Goal: Browse casually: Explore the website without a specific task or goal

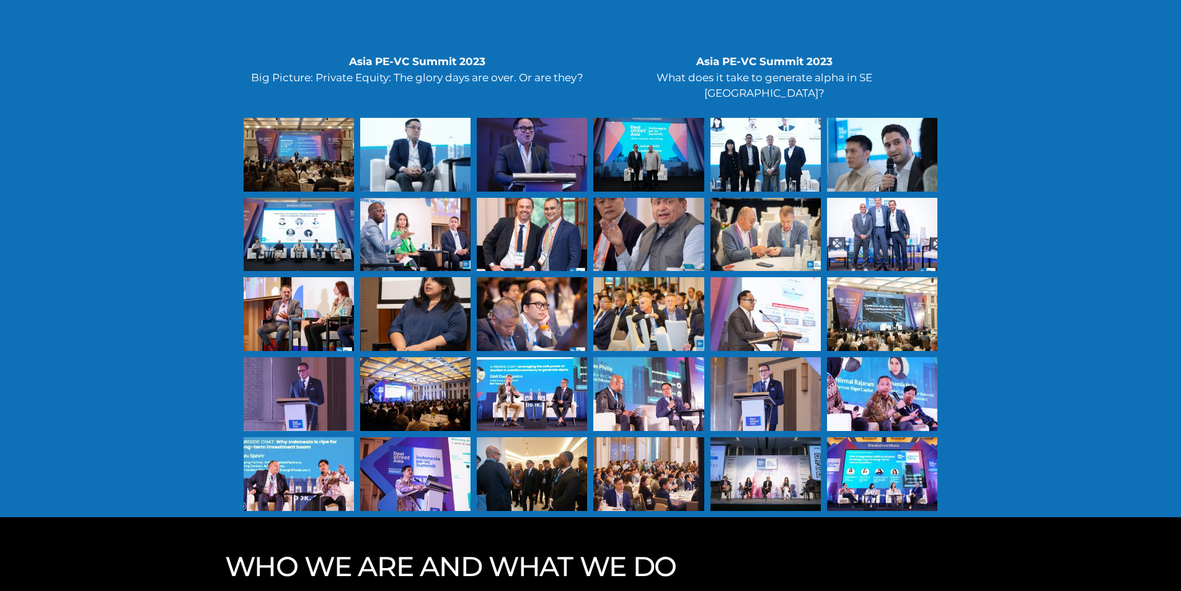
scroll to position [3595, 0]
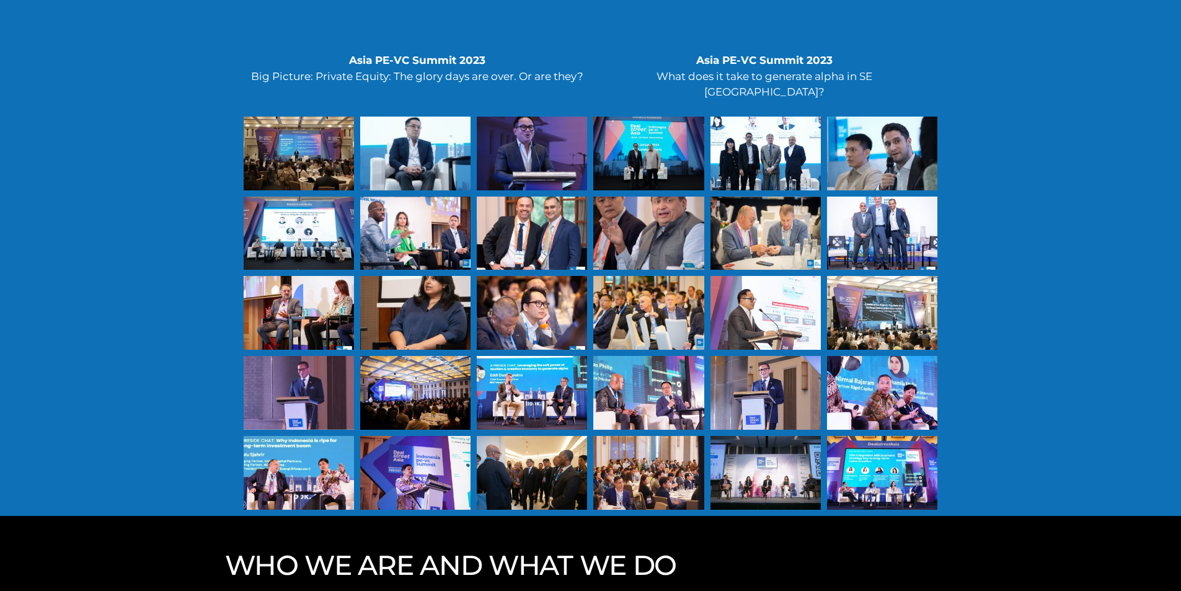
click at [868, 276] on div at bounding box center [882, 313] width 110 height 74
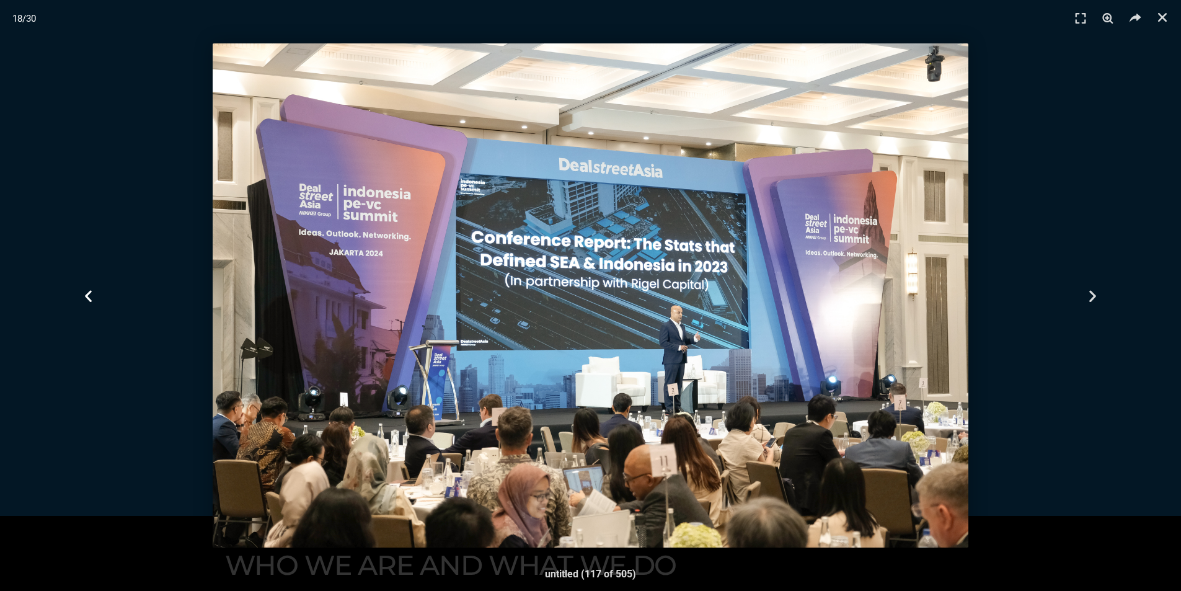
click at [95, 289] on icon "Previous slide" at bounding box center [88, 295] width 15 height 15
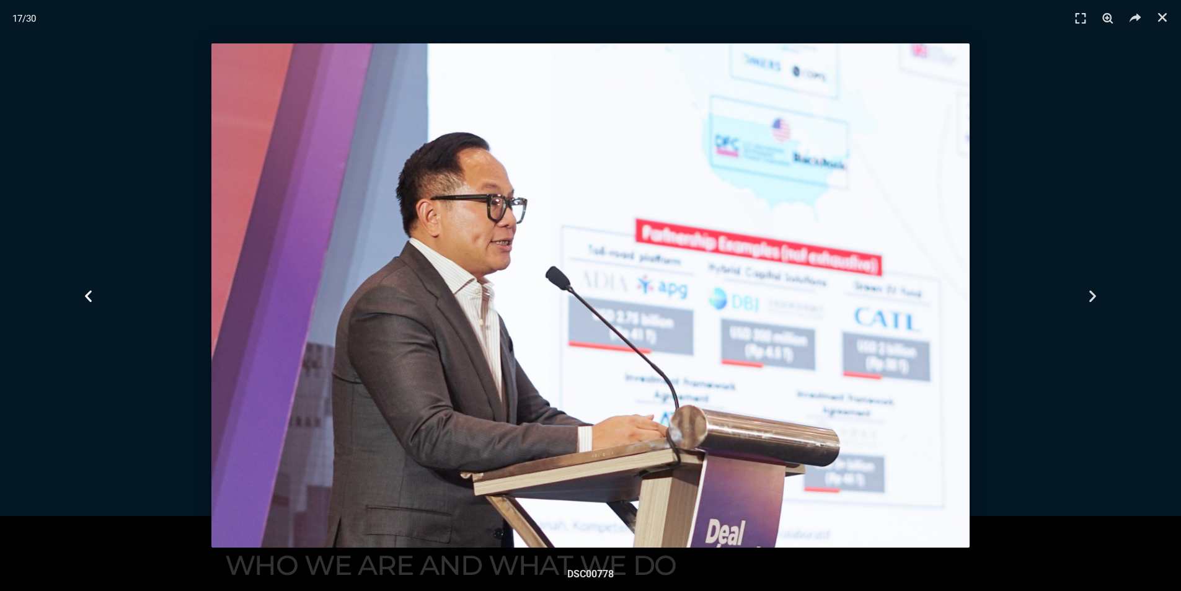
click at [95, 289] on icon "Previous slide" at bounding box center [88, 295] width 15 height 15
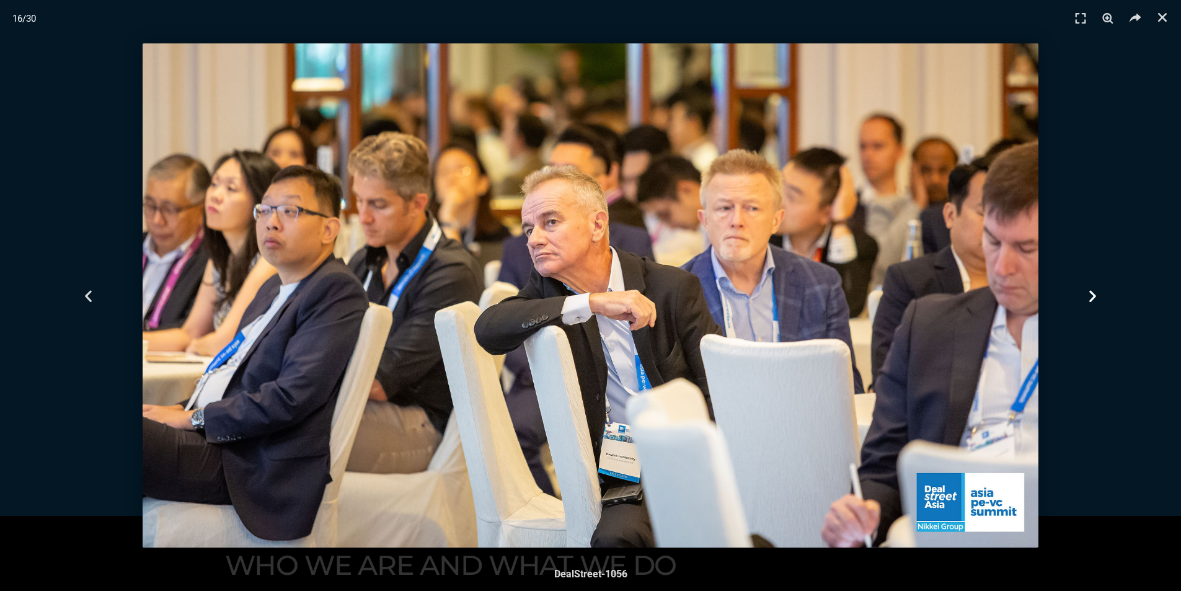
click at [1109, 233] on div "Next" at bounding box center [1092, 295] width 177 height 591
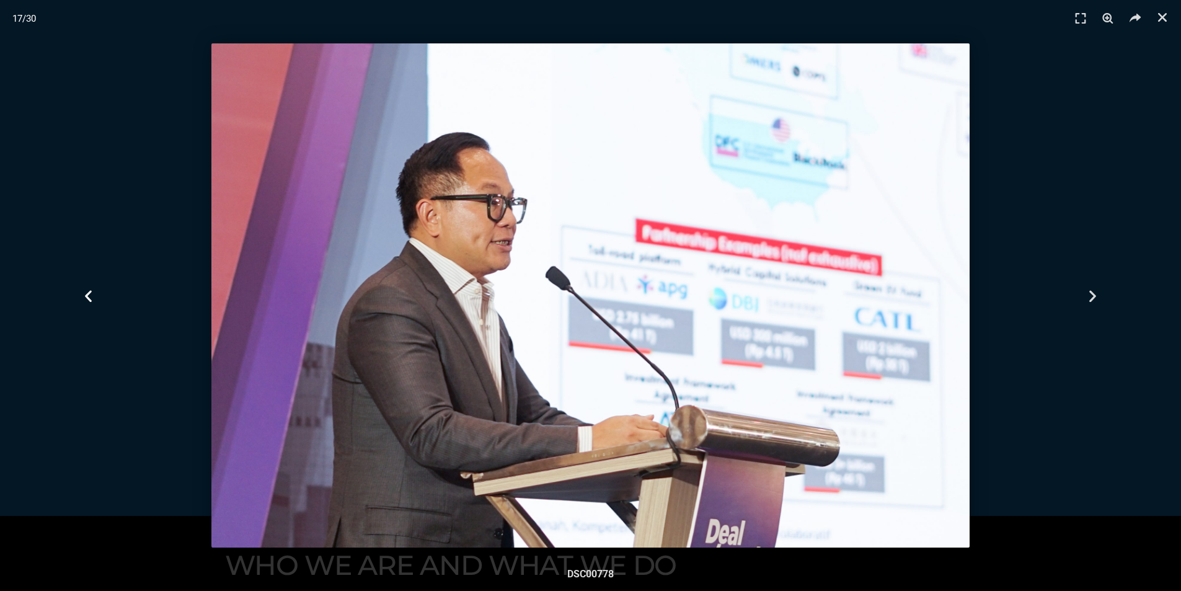
click at [91, 298] on icon "Previous slide" at bounding box center [88, 295] width 15 height 15
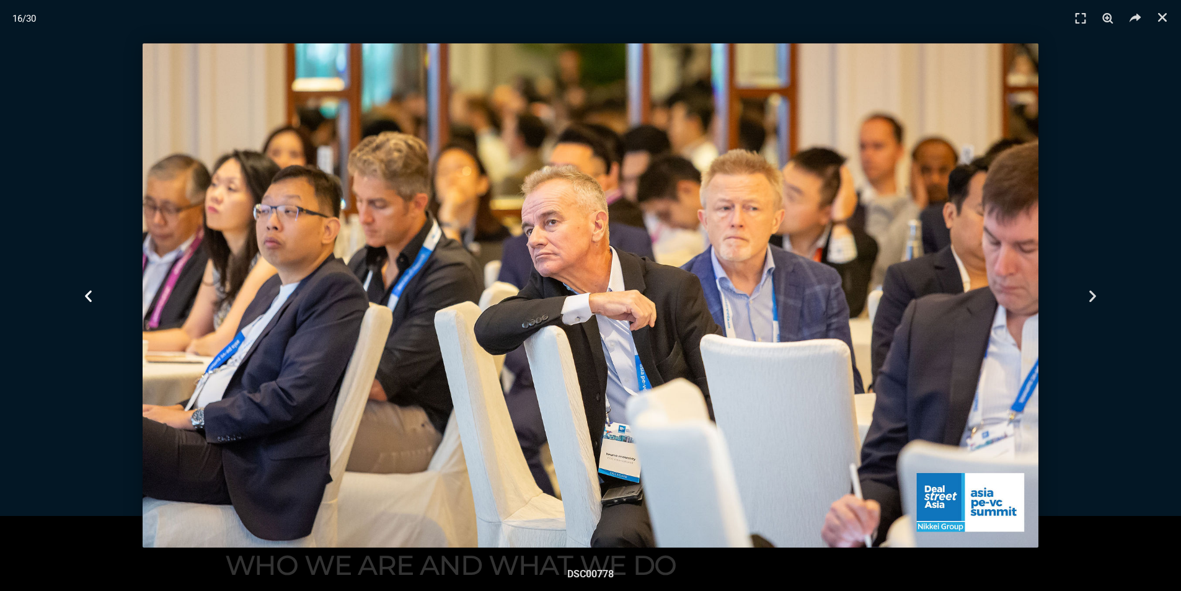
click at [91, 298] on icon "Previous slide" at bounding box center [88, 295] width 15 height 15
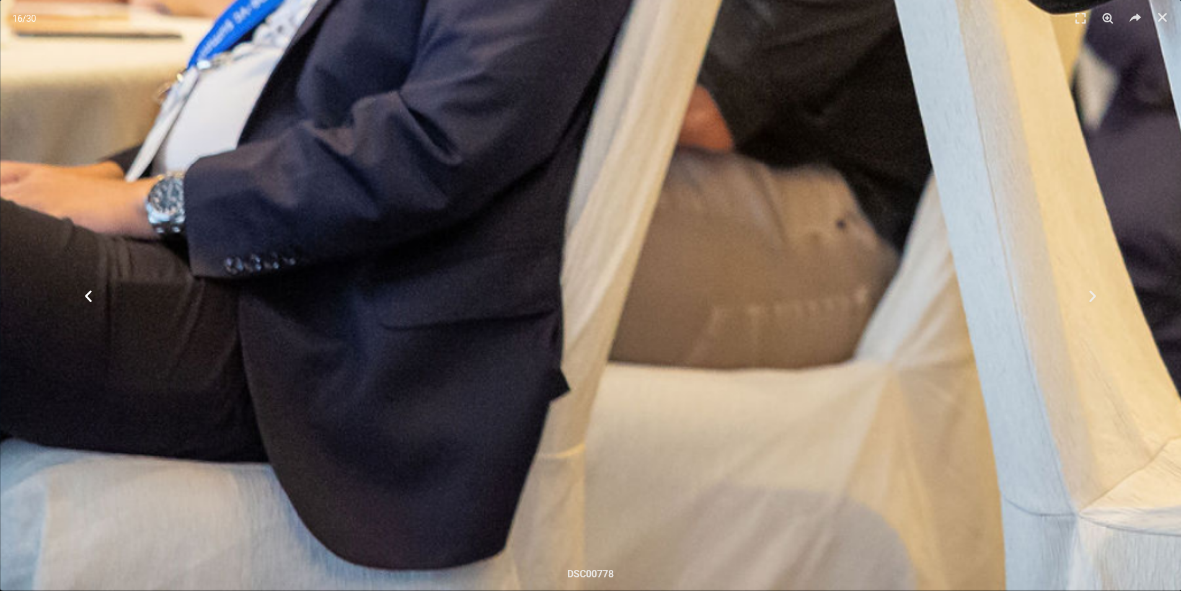
click at [91, 298] on icon "Previous slide" at bounding box center [88, 295] width 15 height 15
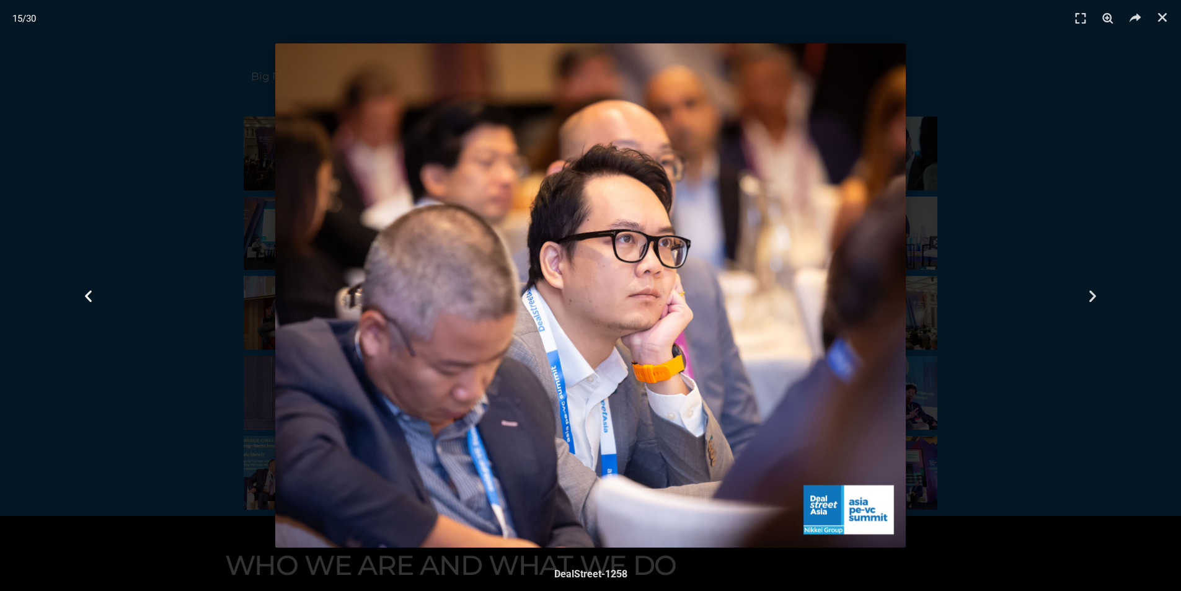
click at [91, 298] on icon "Previous slide" at bounding box center [88, 295] width 15 height 15
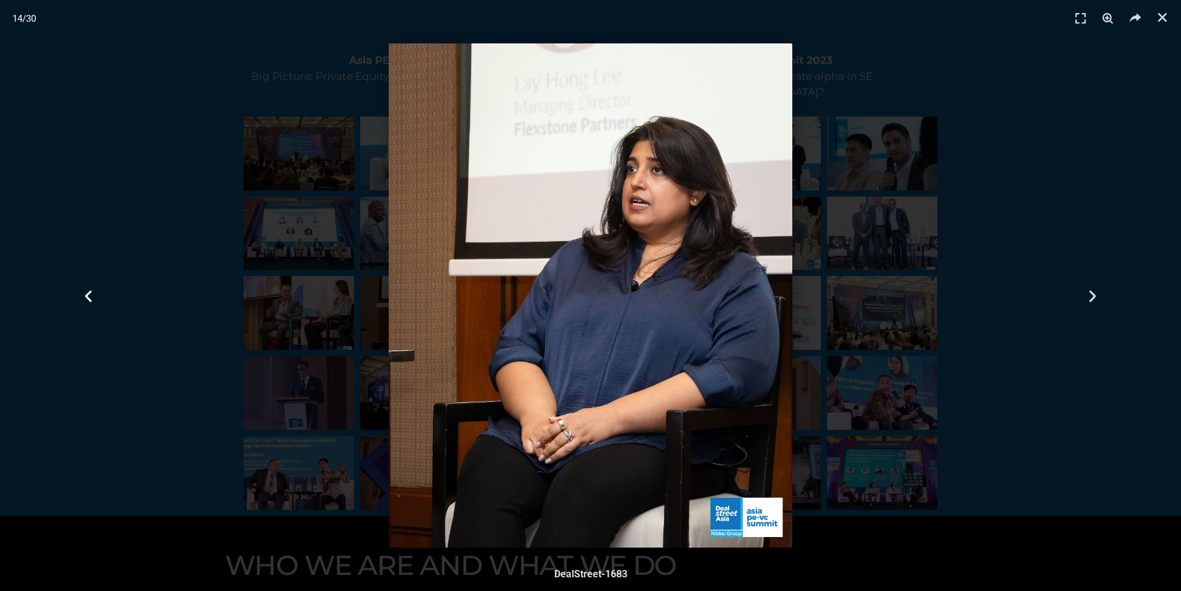
click at [91, 298] on icon "Previous slide" at bounding box center [88, 295] width 15 height 15
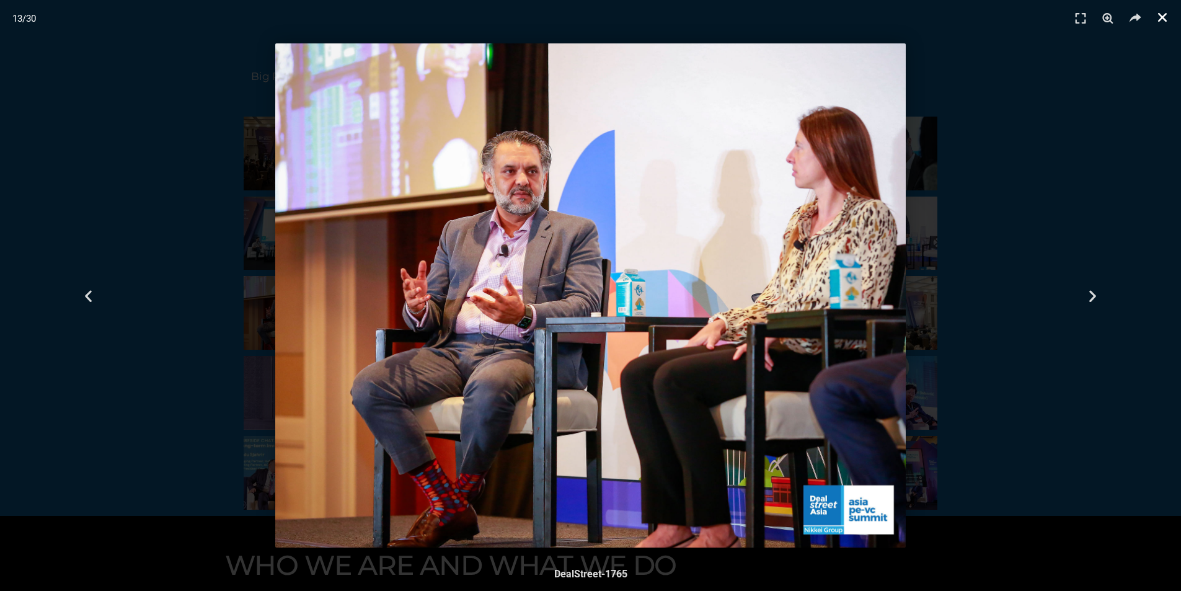
click at [1159, 24] on link "Close (Esc)" at bounding box center [1162, 17] width 19 height 19
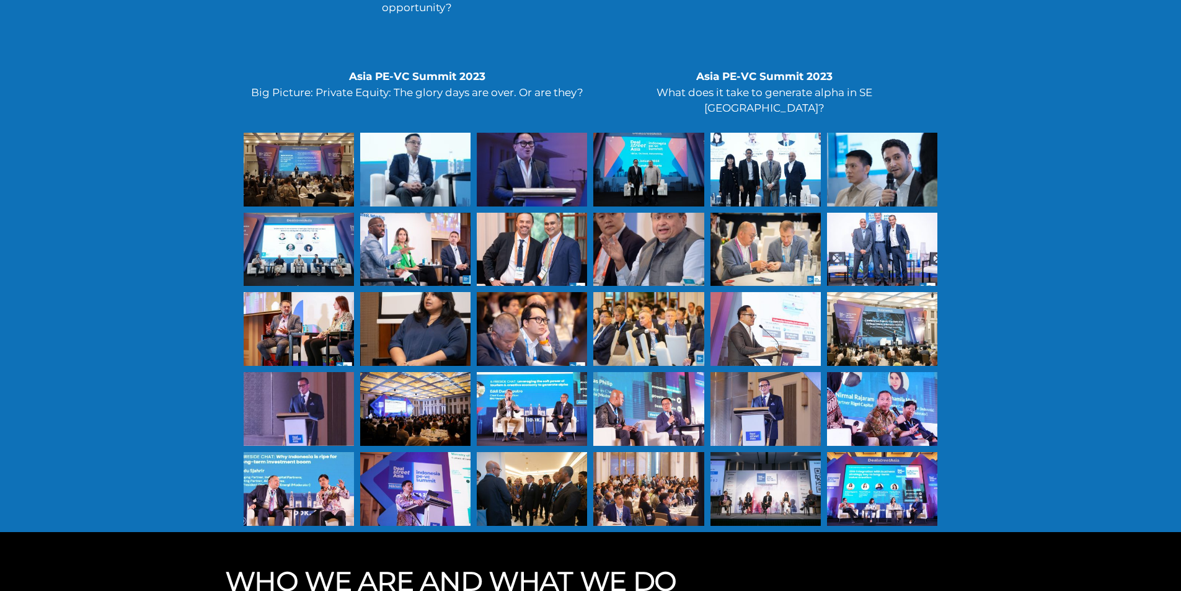
scroll to position [3533, 0]
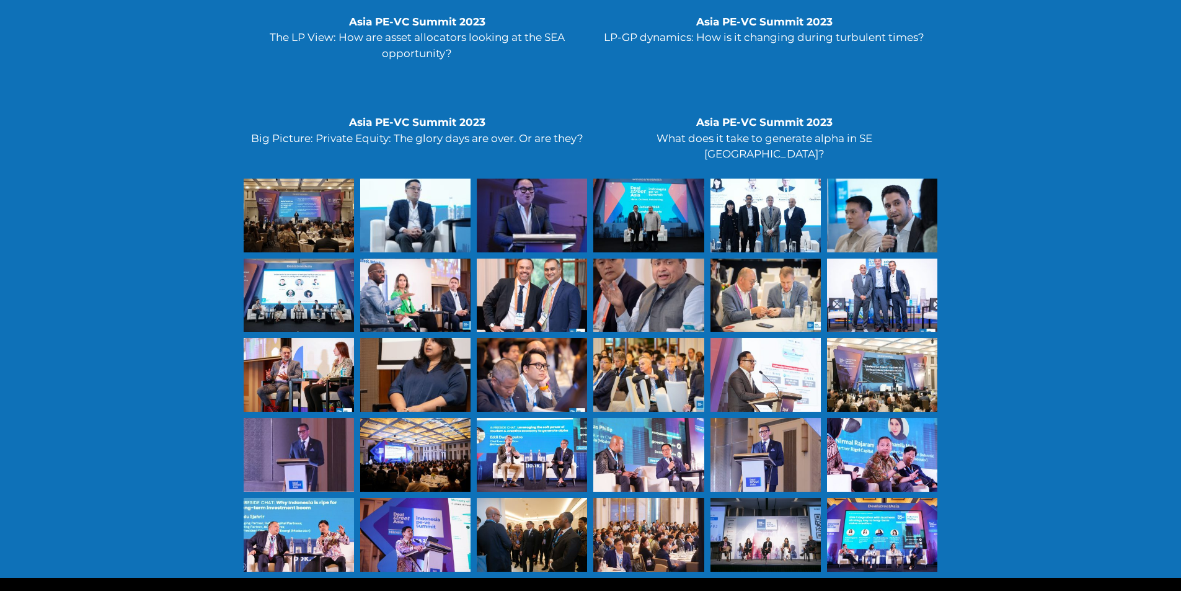
click at [289, 179] on div at bounding box center [299, 216] width 110 height 74
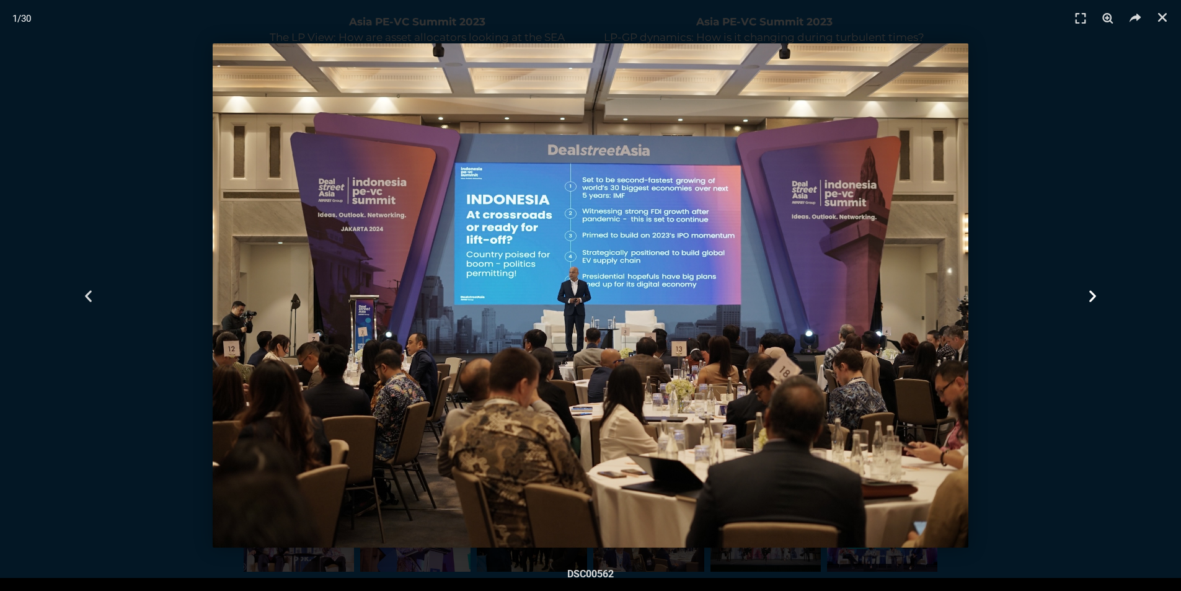
click at [1155, 246] on div "Next" at bounding box center [1092, 295] width 177 height 591
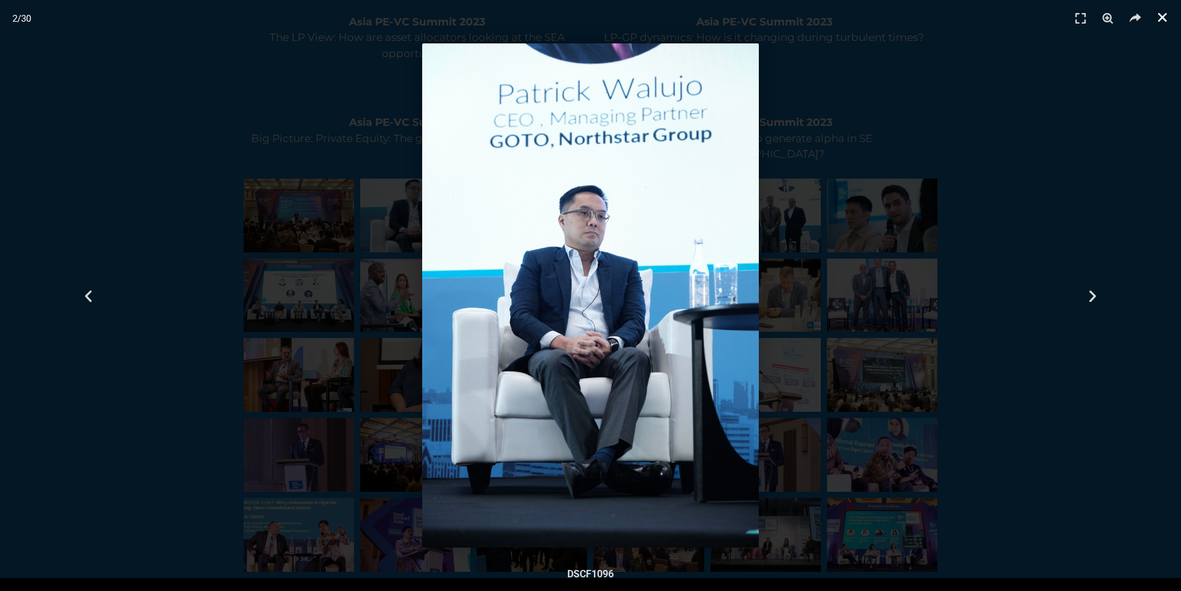
click at [1161, 17] on icon "Close (Esc)" at bounding box center [1162, 17] width 12 height 12
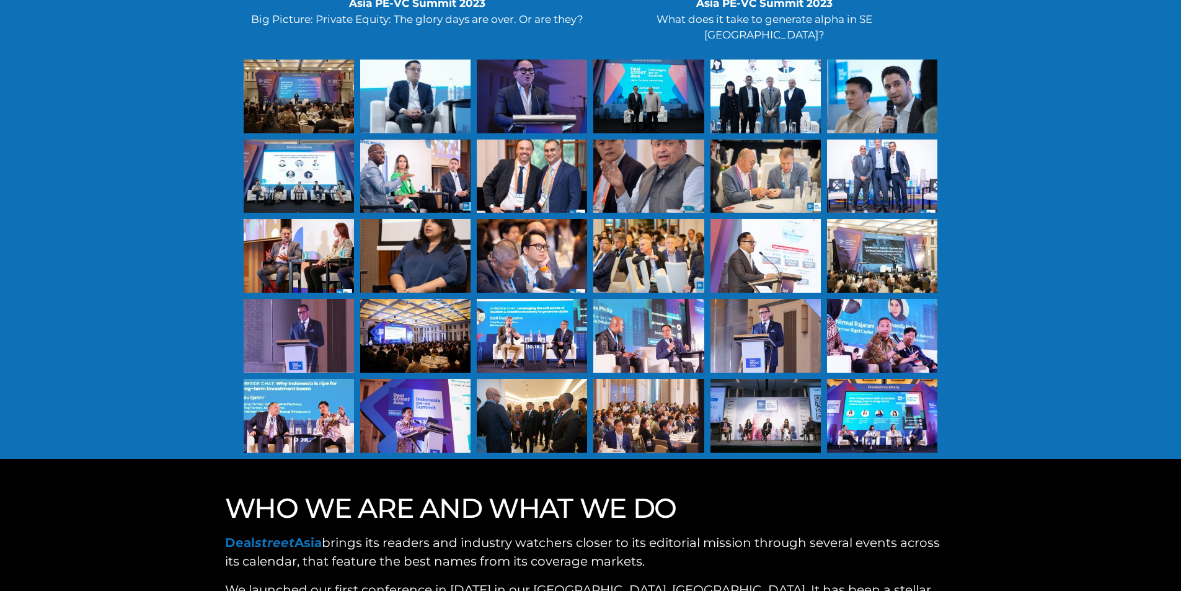
scroll to position [3657, 0]
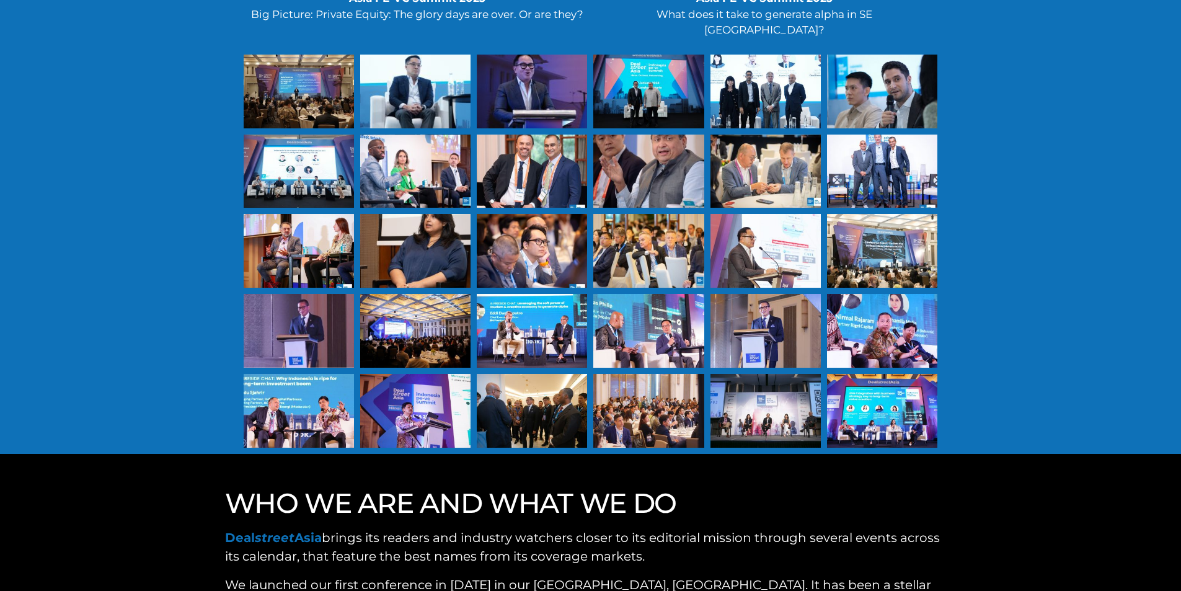
click at [629, 374] on div at bounding box center [648, 411] width 110 height 74
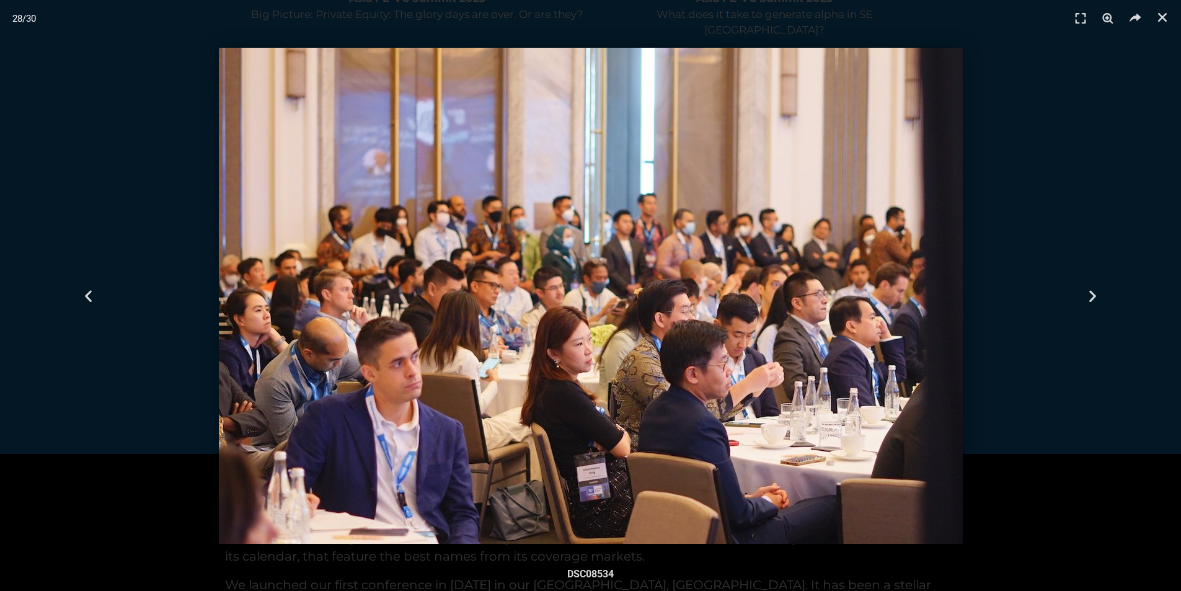
drag, startPoint x: 1162, startPoint y: 22, endPoint x: 1152, endPoint y: 28, distance: 11.7
click at [1162, 21] on icon "Close (Esc)" at bounding box center [1162, 17] width 12 height 12
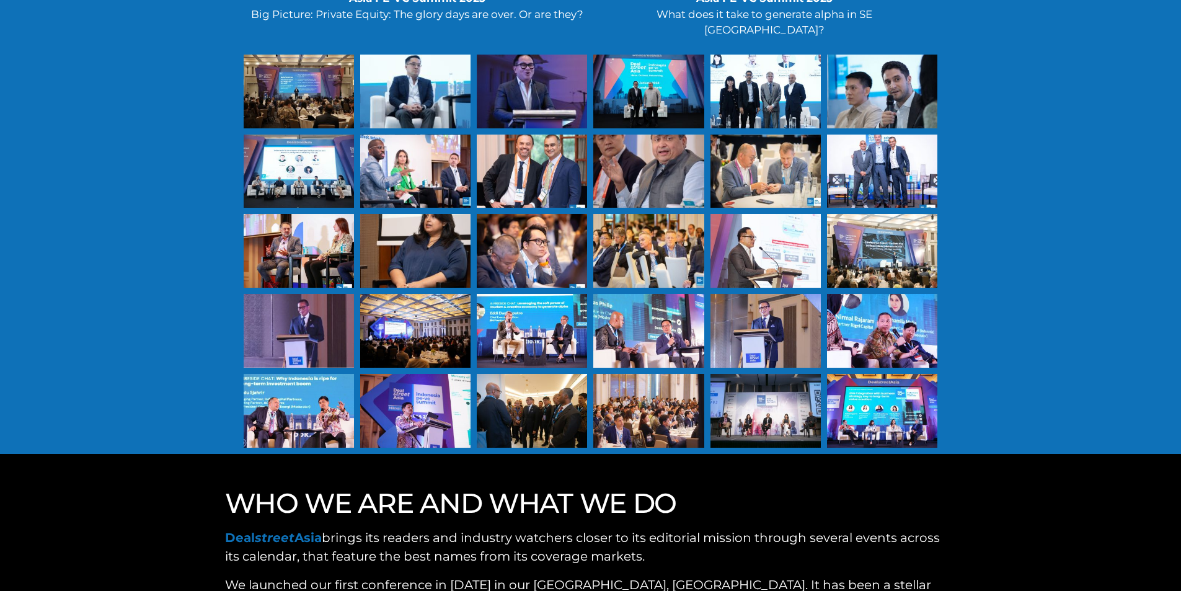
click at [428, 294] on div at bounding box center [415, 331] width 110 height 74
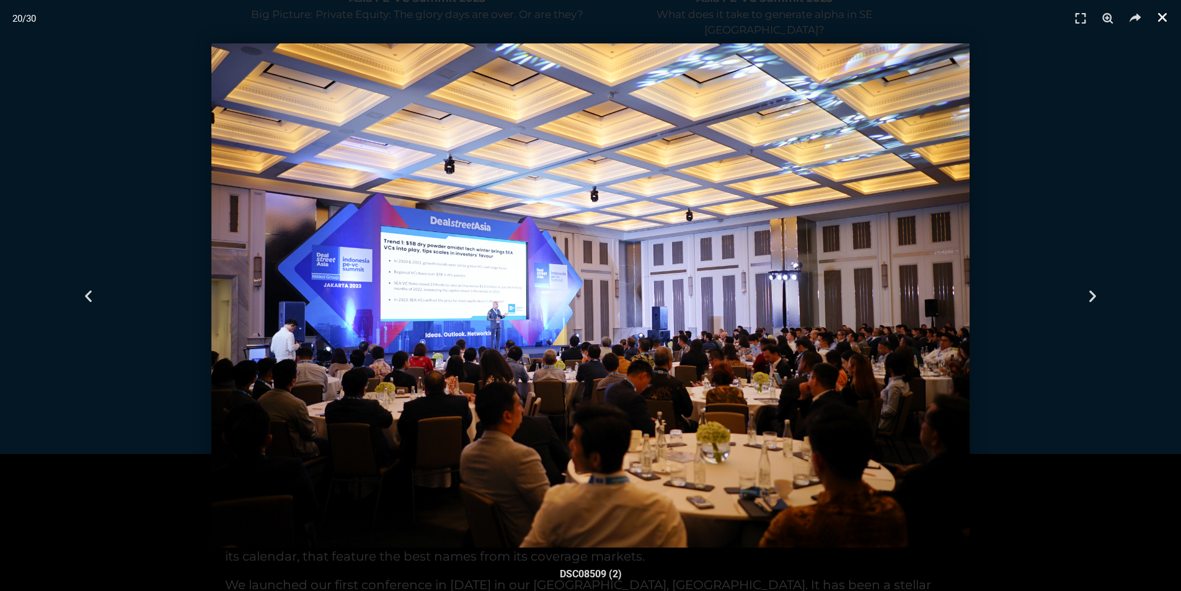
click at [1164, 16] on icon "Close (Esc)" at bounding box center [1162, 17] width 12 height 12
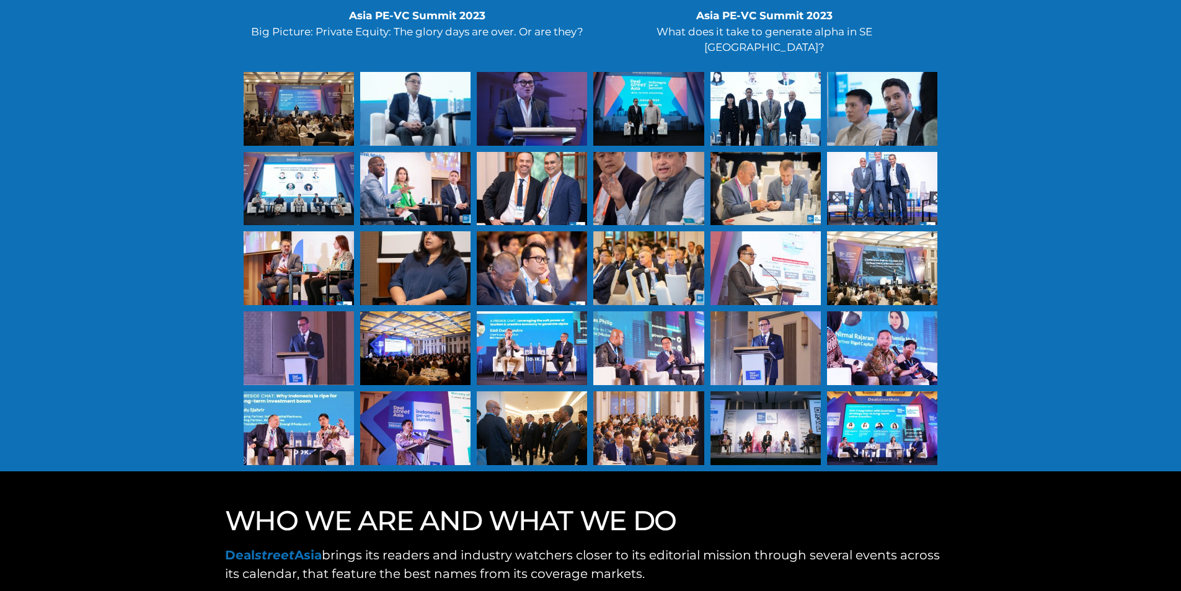
scroll to position [3595, 0]
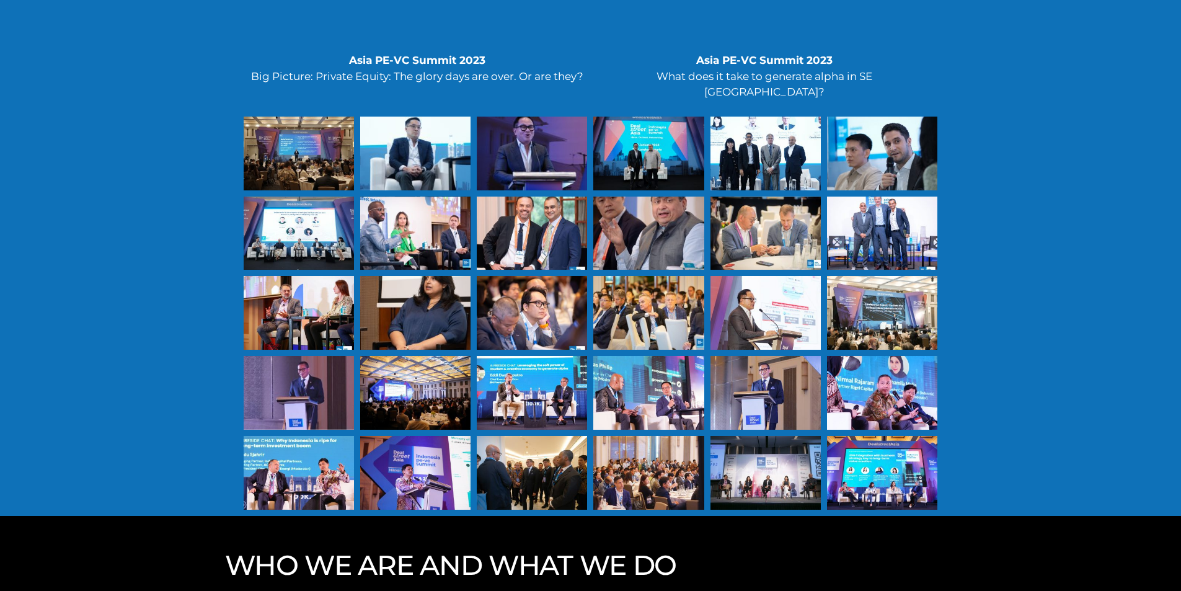
click at [669, 276] on div at bounding box center [648, 313] width 110 height 74
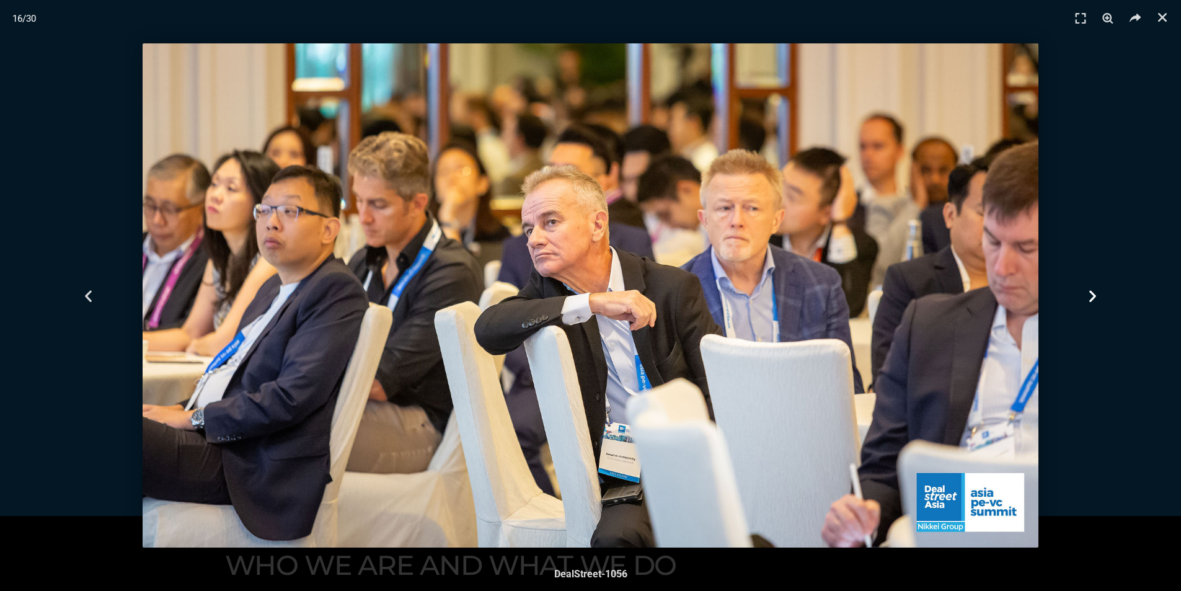
click at [1096, 289] on icon "Next slide" at bounding box center [1092, 295] width 15 height 15
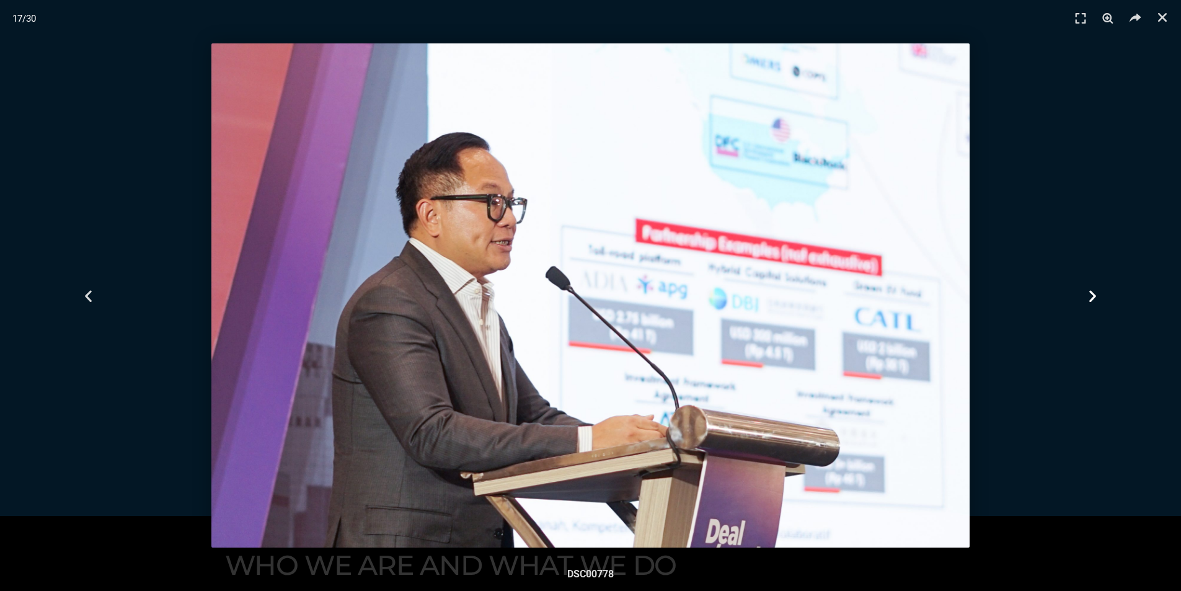
click at [1096, 289] on icon "Next slide" at bounding box center [1092, 295] width 15 height 15
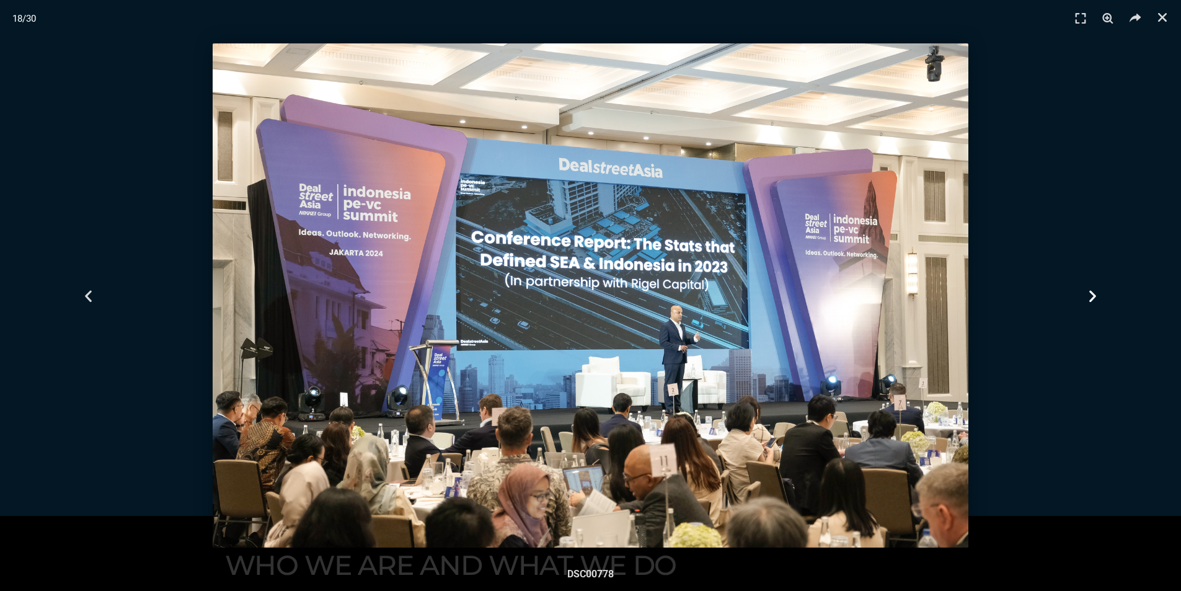
click at [1096, 289] on icon "Next slide" at bounding box center [1092, 295] width 15 height 15
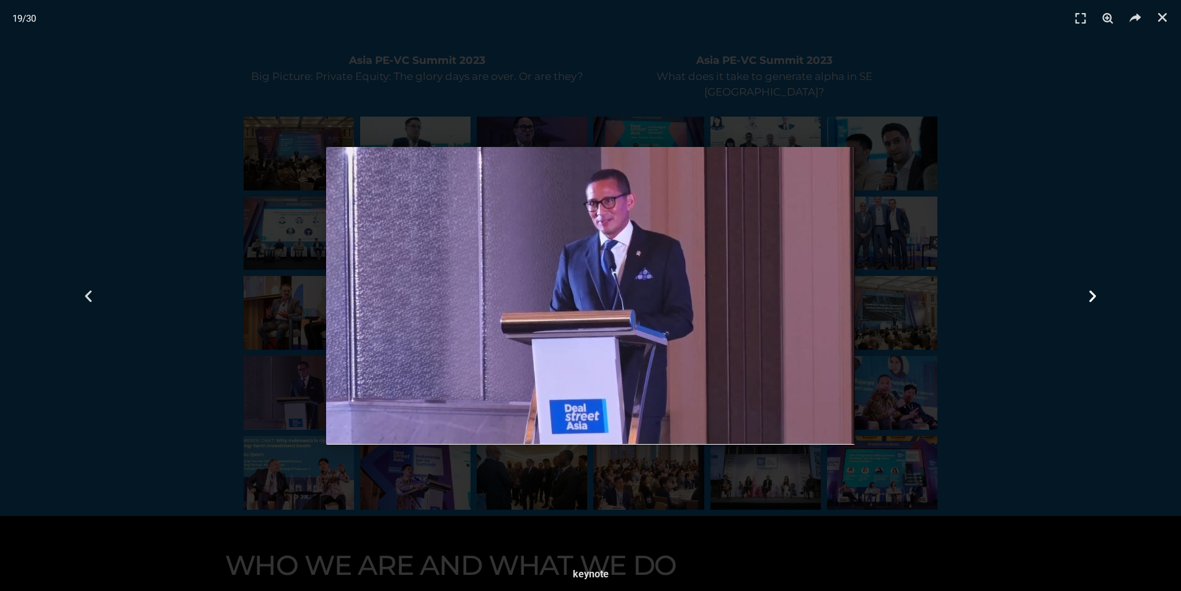
click at [1096, 289] on icon "Next slide" at bounding box center [1092, 295] width 15 height 15
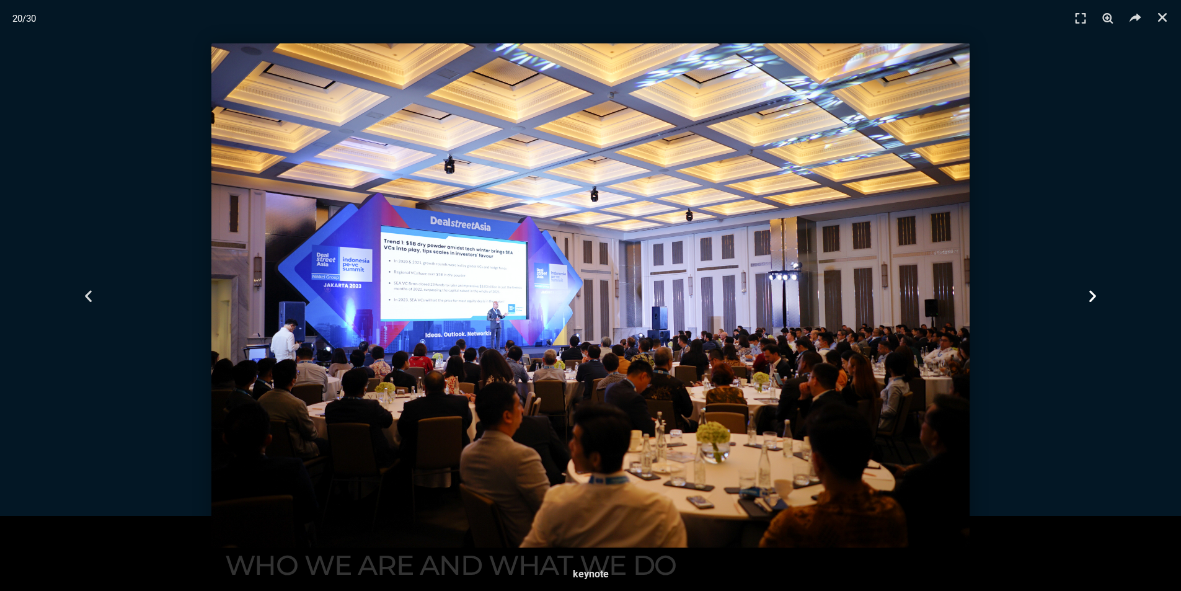
click at [1096, 289] on icon "Next slide" at bounding box center [1092, 295] width 15 height 15
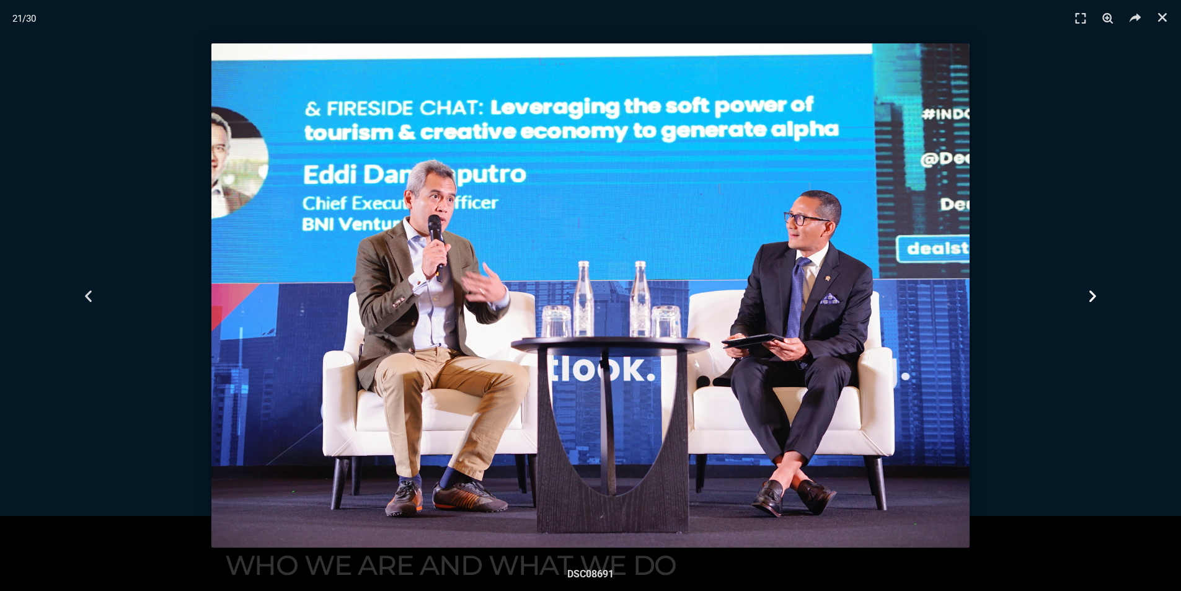
click at [1096, 289] on icon "Next slide" at bounding box center [1092, 295] width 15 height 15
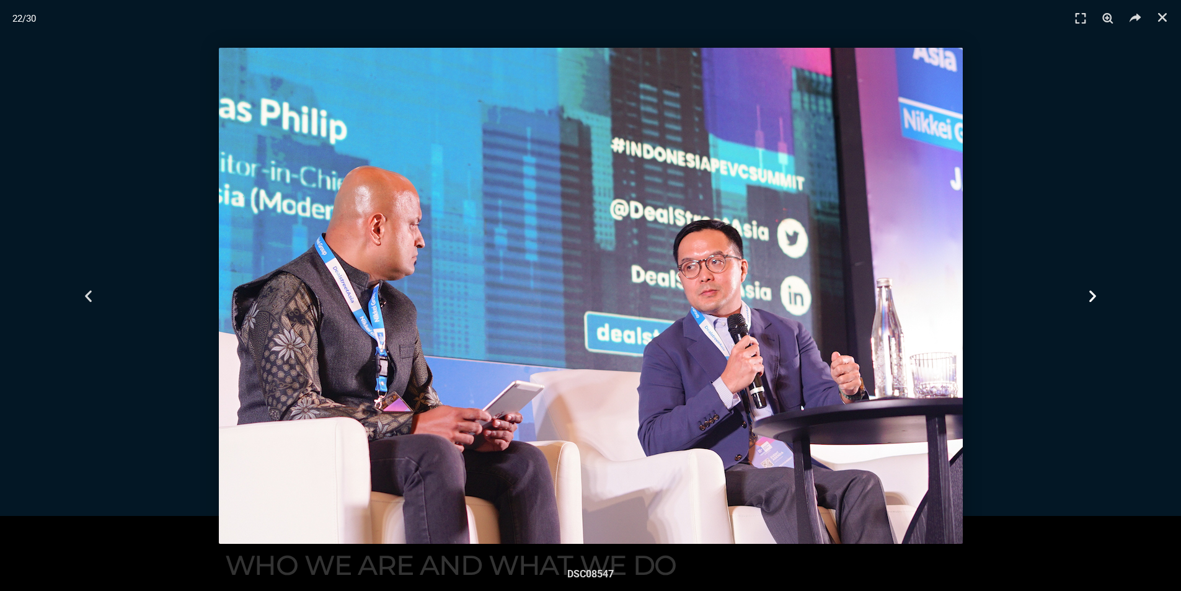
click at [1096, 289] on icon "Next slide" at bounding box center [1092, 295] width 15 height 15
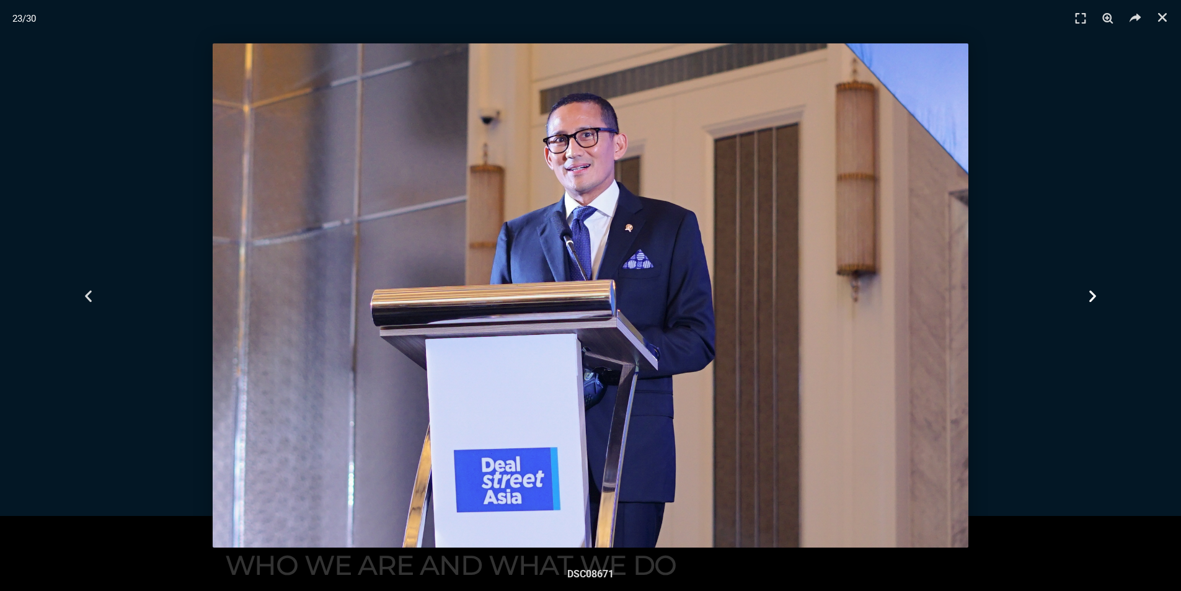
click at [1096, 289] on icon "Next slide" at bounding box center [1092, 295] width 15 height 15
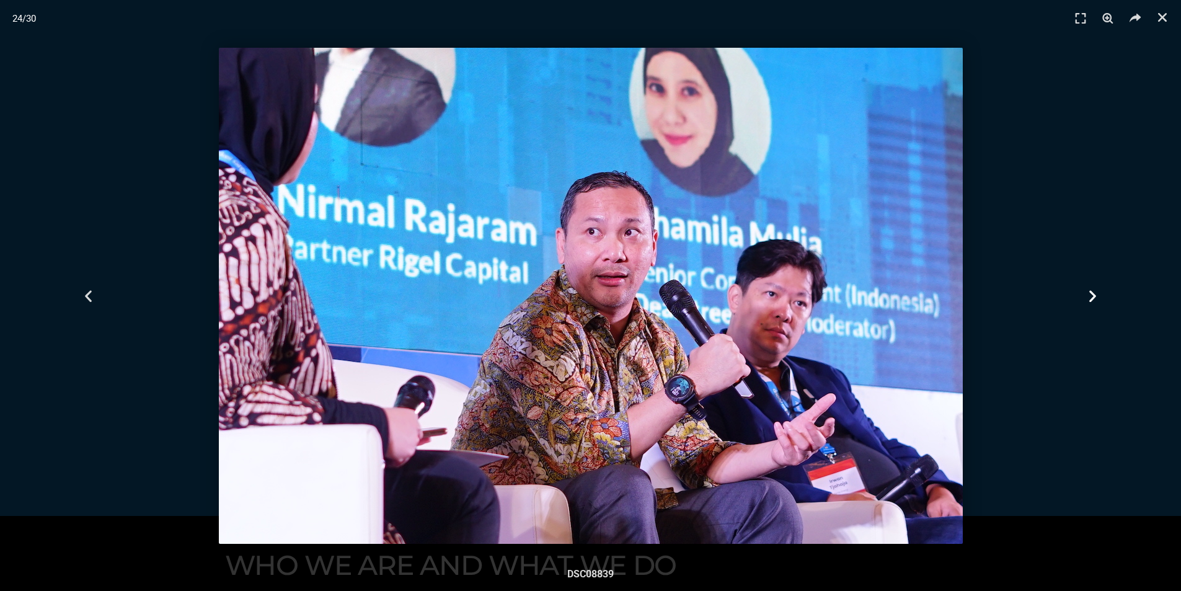
click at [1096, 289] on icon "Next slide" at bounding box center [1092, 295] width 15 height 15
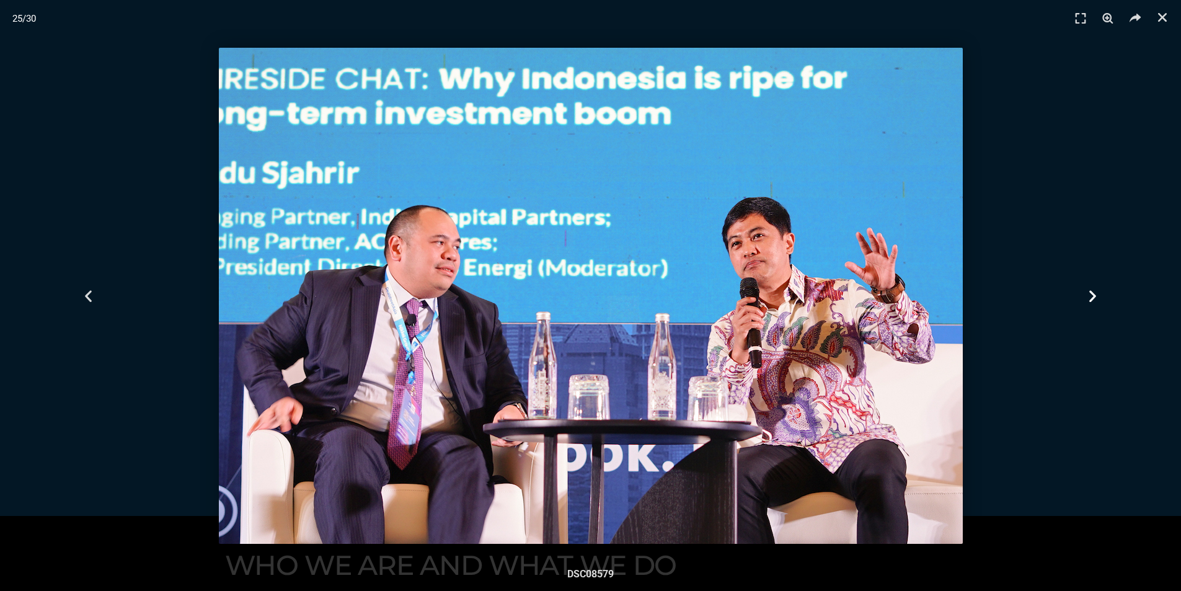
click at [1096, 289] on icon "Next slide" at bounding box center [1092, 295] width 15 height 15
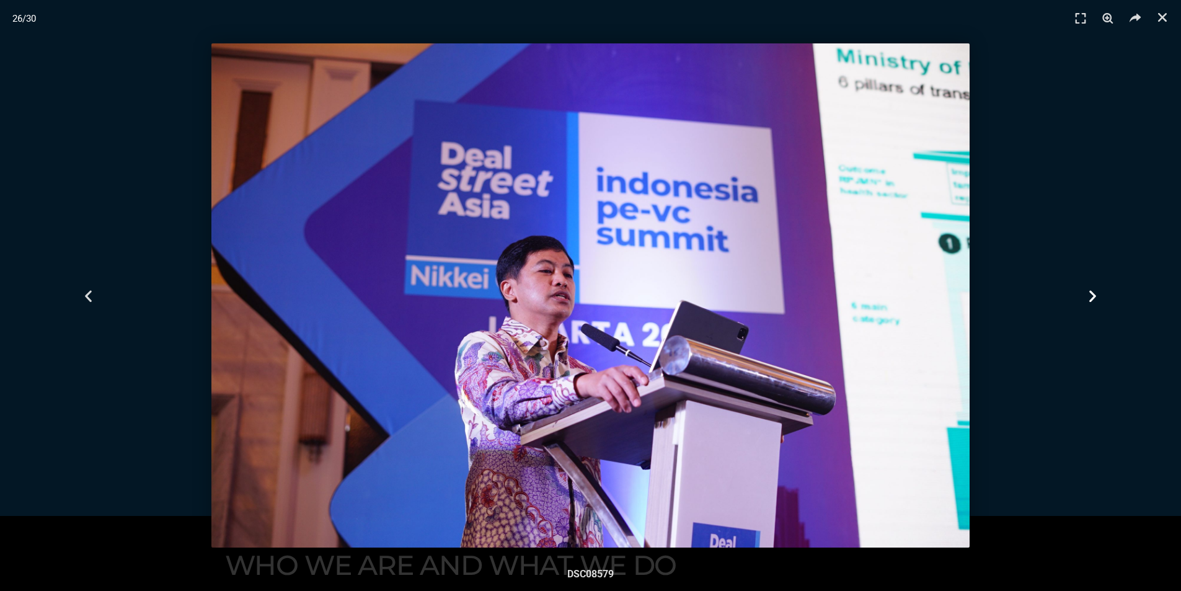
click at [1096, 289] on icon "Next slide" at bounding box center [1092, 295] width 15 height 15
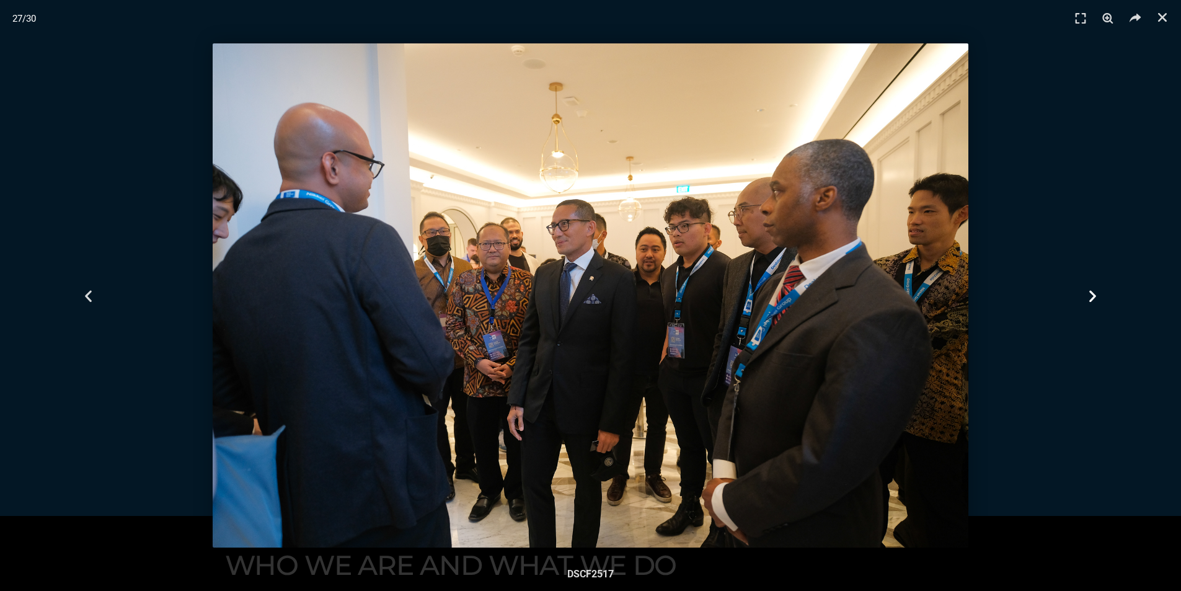
click at [1096, 289] on icon "Next slide" at bounding box center [1092, 295] width 15 height 15
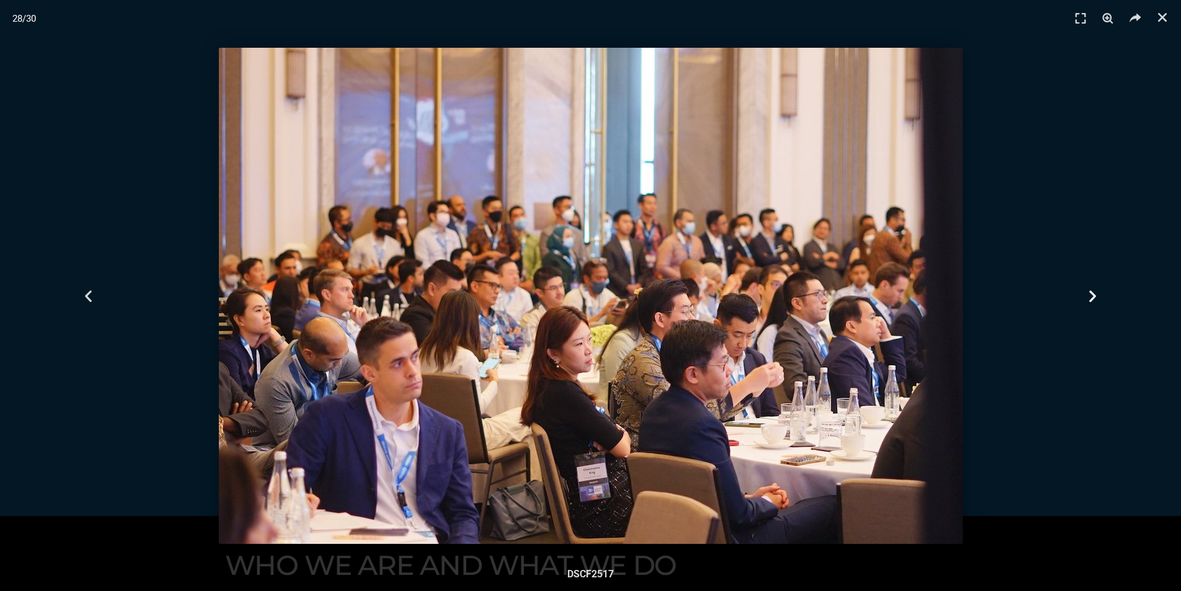
click at [1096, 289] on icon "Next slide" at bounding box center [1092, 295] width 15 height 15
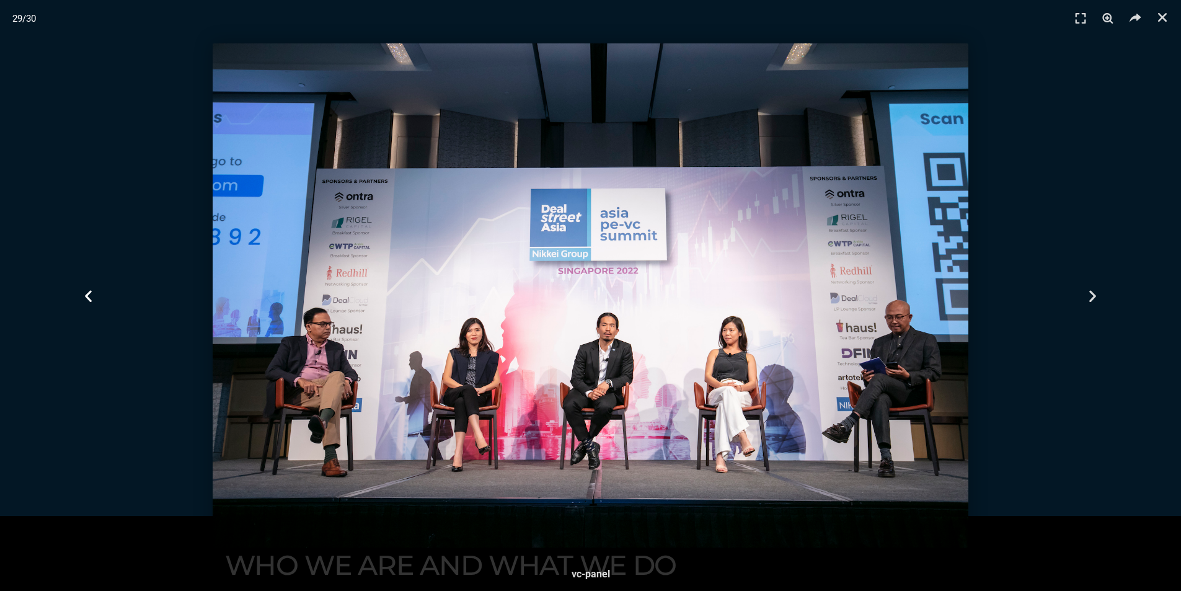
click at [100, 297] on div "Previous" at bounding box center [88, 295] width 177 height 591
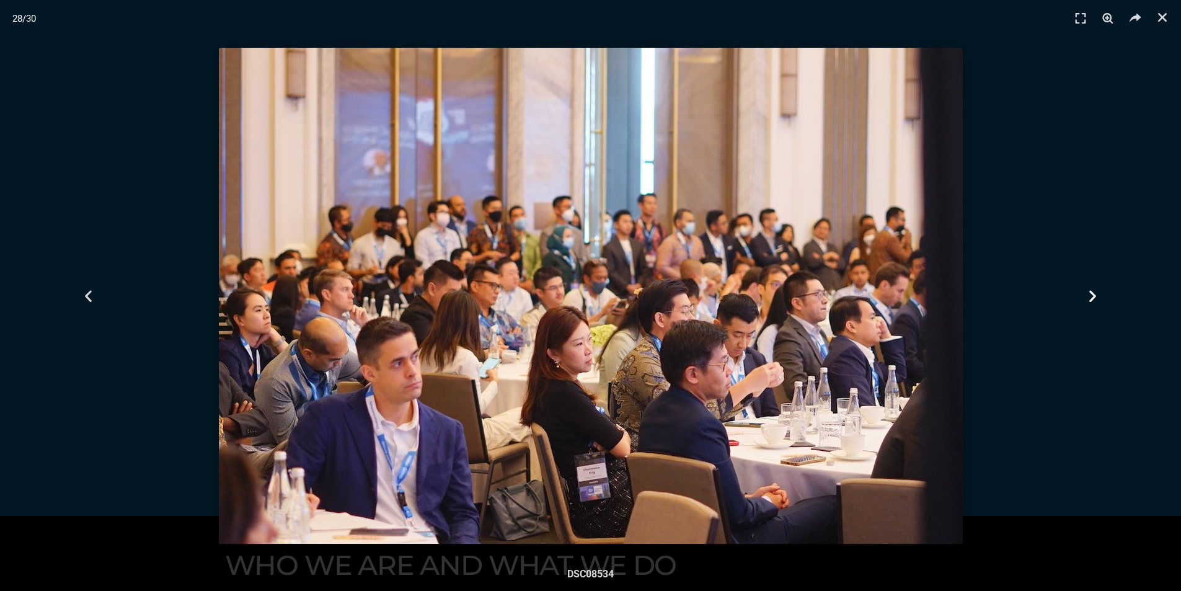
click at [1076, 298] on div "Next" at bounding box center [1092, 295] width 177 height 591
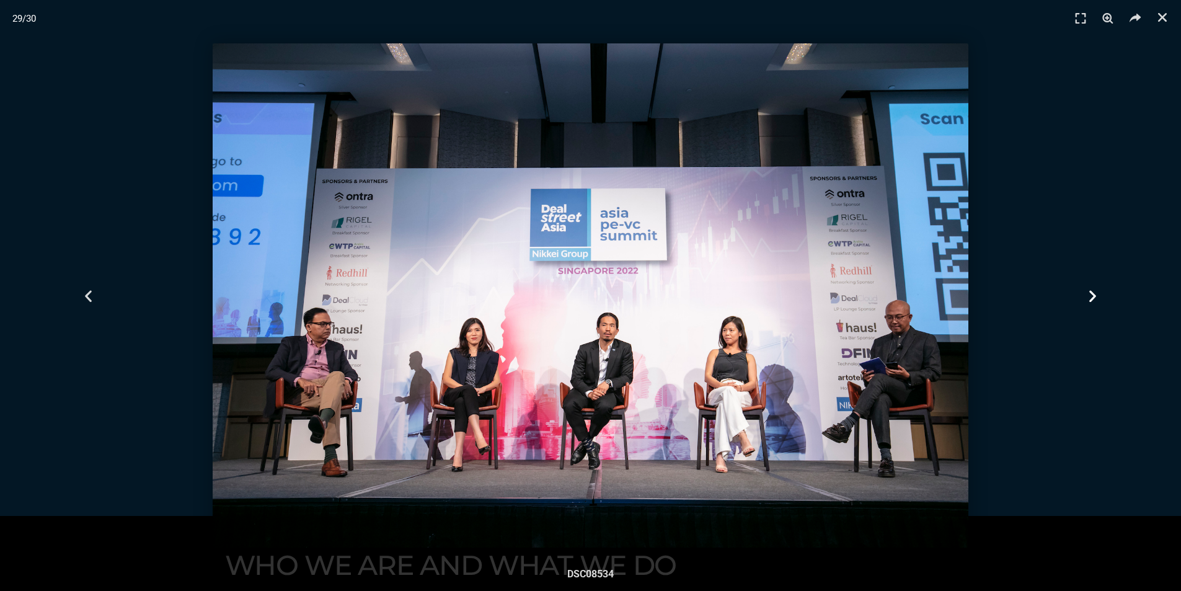
click at [1086, 297] on icon "Next slide" at bounding box center [1092, 295] width 15 height 15
click at [1098, 299] on icon "Next slide" at bounding box center [1092, 295] width 15 height 15
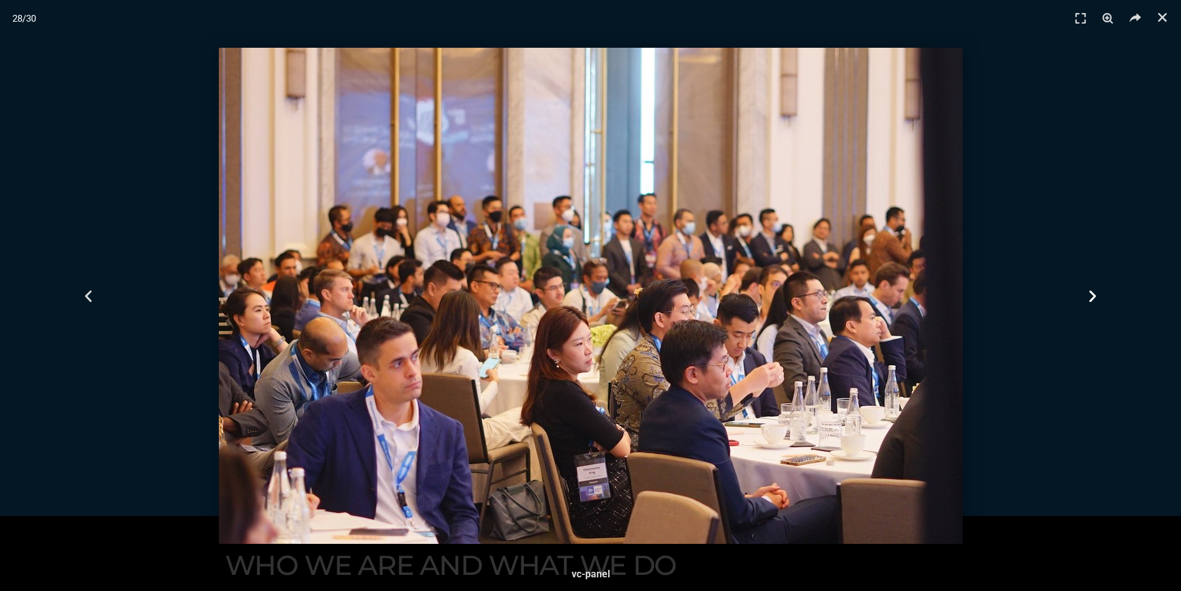
click at [1098, 299] on icon "Next slide" at bounding box center [1092, 295] width 15 height 15
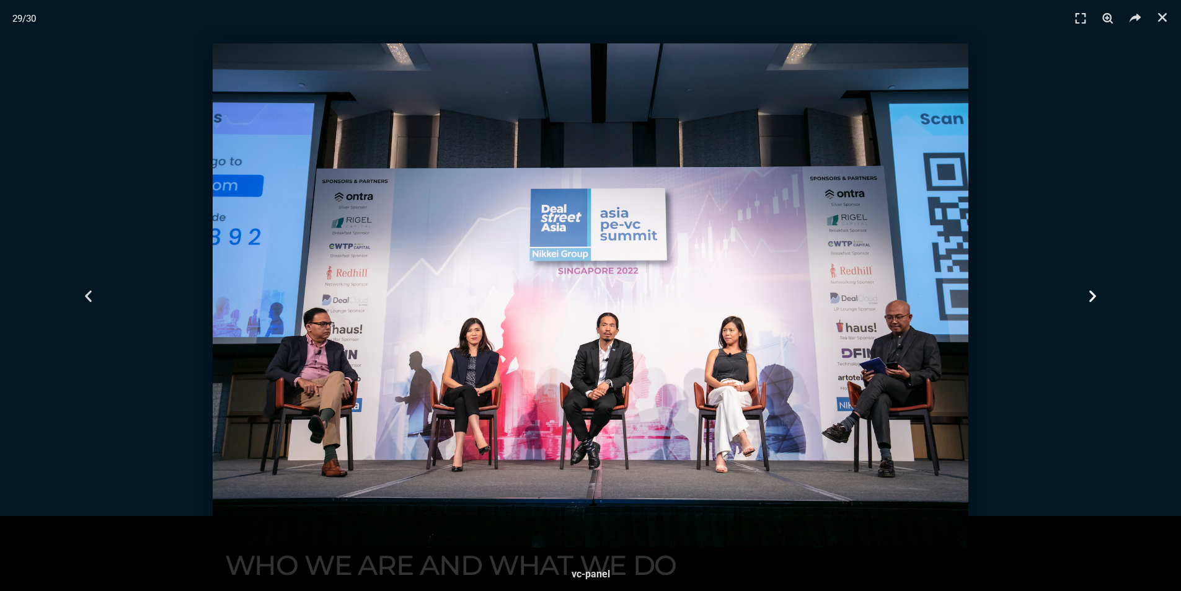
click at [1102, 298] on div "Next" at bounding box center [1092, 295] width 177 height 591
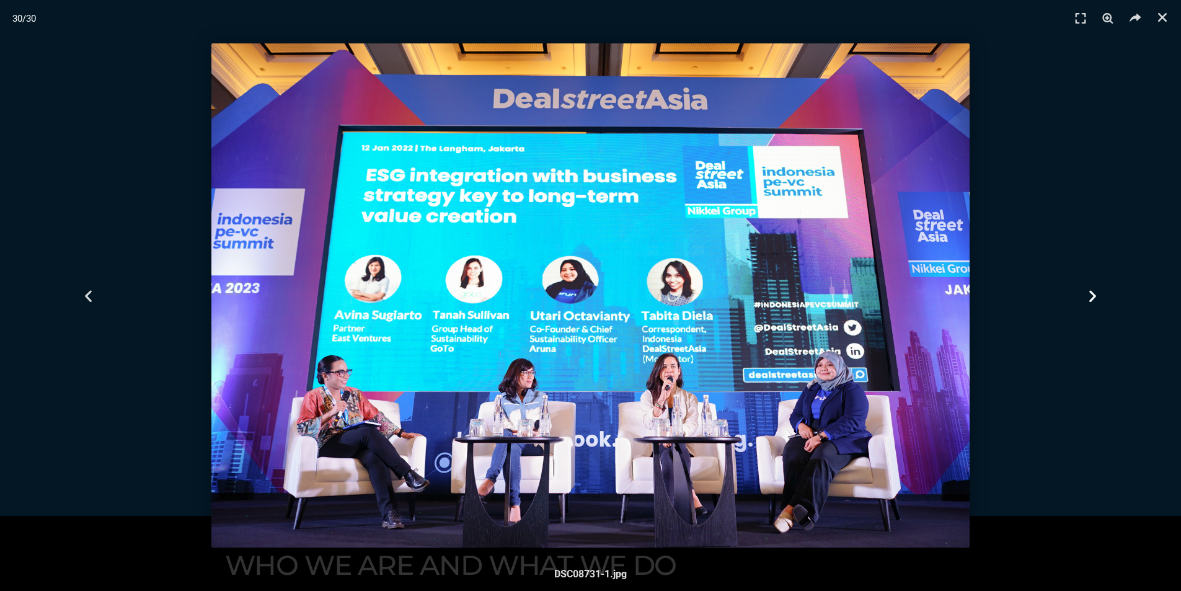
click at [1102, 298] on div "Next" at bounding box center [1092, 295] width 177 height 591
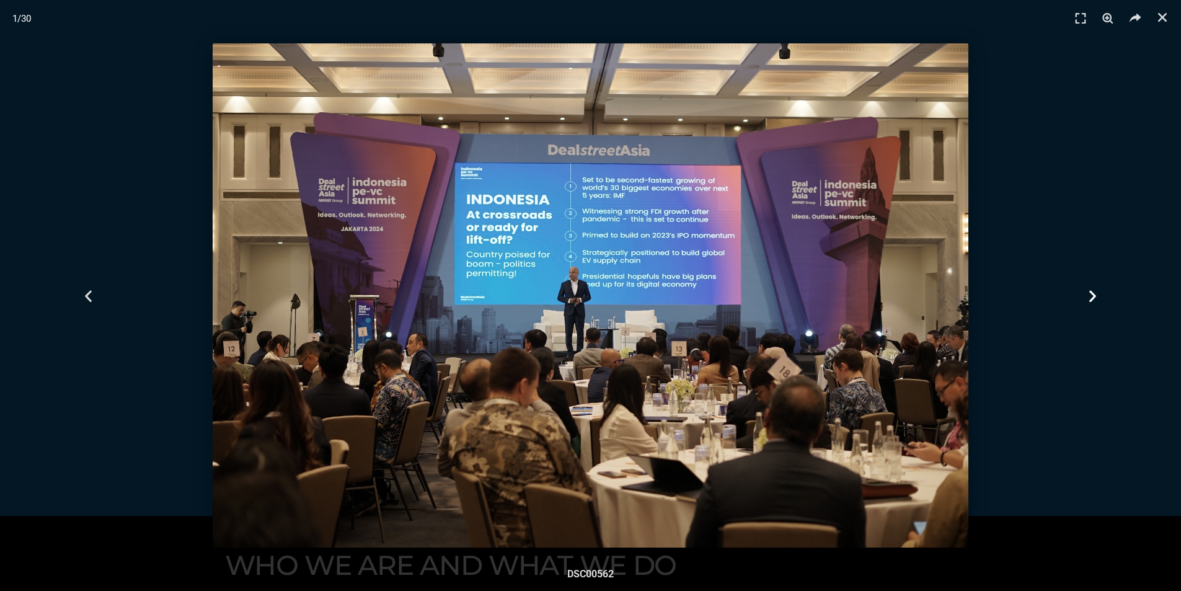
click at [1102, 298] on div "Next" at bounding box center [1092, 295] width 177 height 591
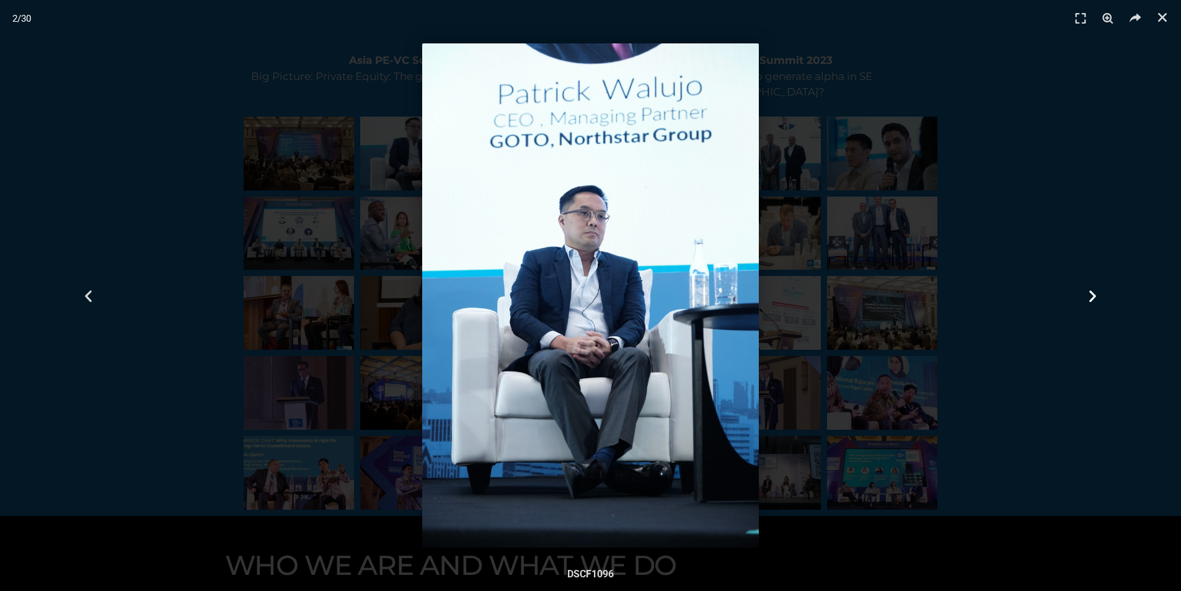
click at [1102, 298] on div "Next" at bounding box center [1092, 295] width 177 height 591
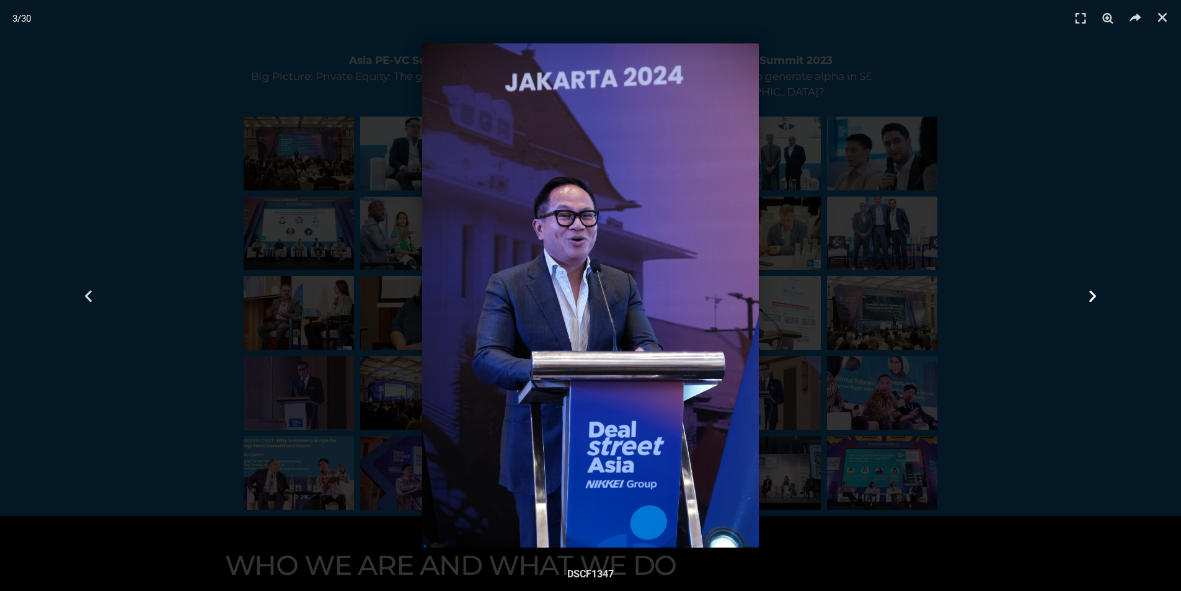
click at [1102, 298] on div "Next" at bounding box center [1092, 295] width 177 height 591
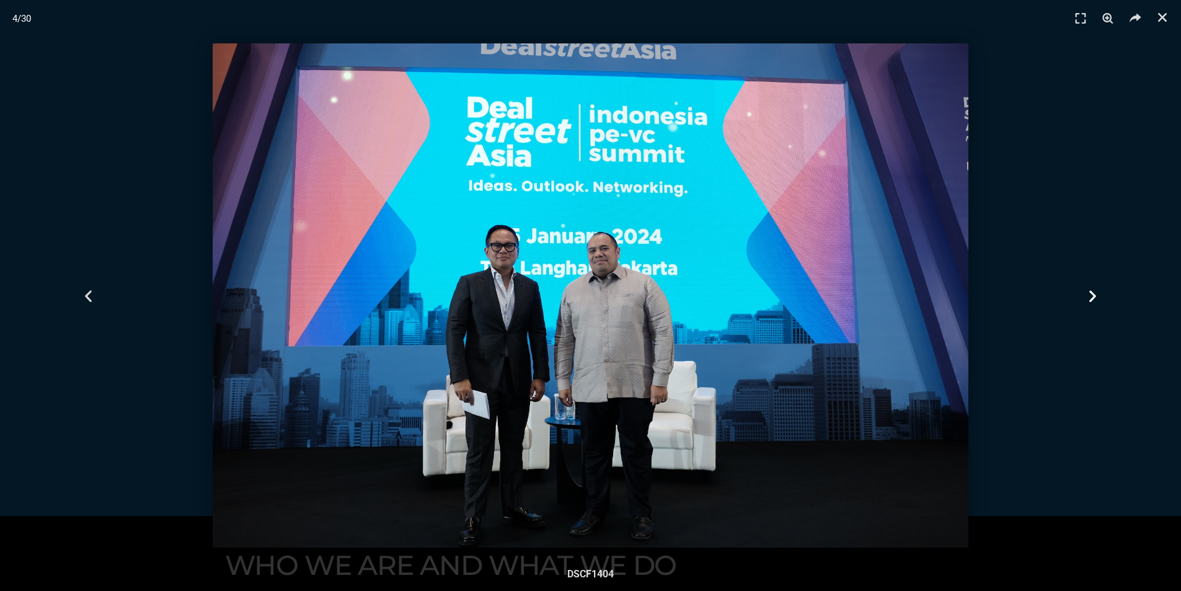
click at [1102, 298] on div "Next" at bounding box center [1092, 295] width 177 height 591
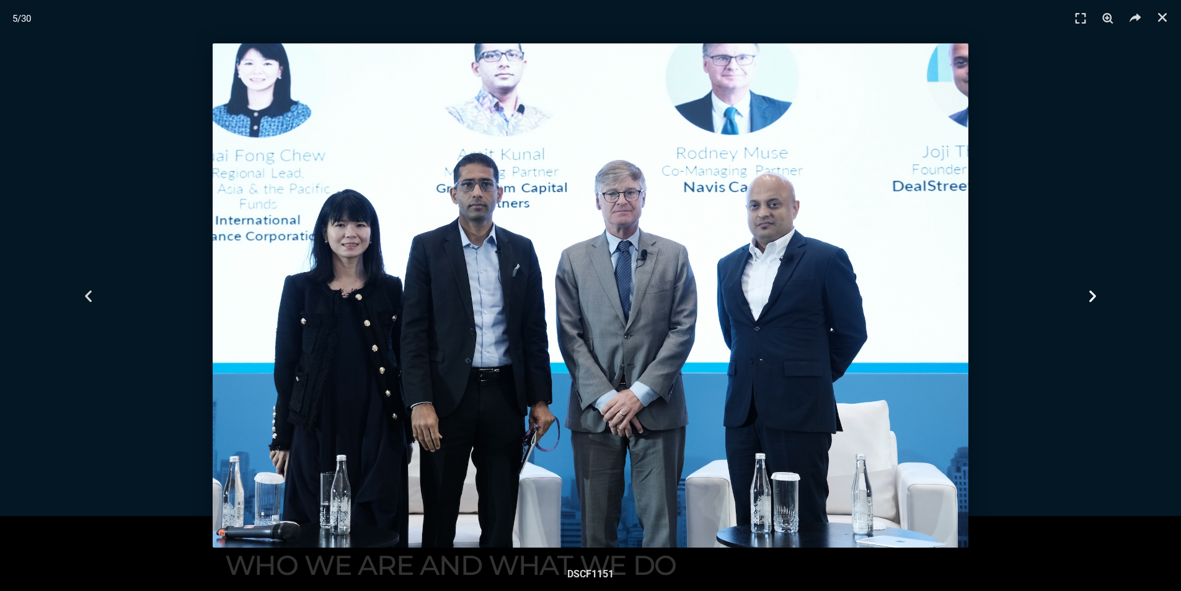
click at [1102, 298] on div "Next" at bounding box center [1092, 295] width 177 height 591
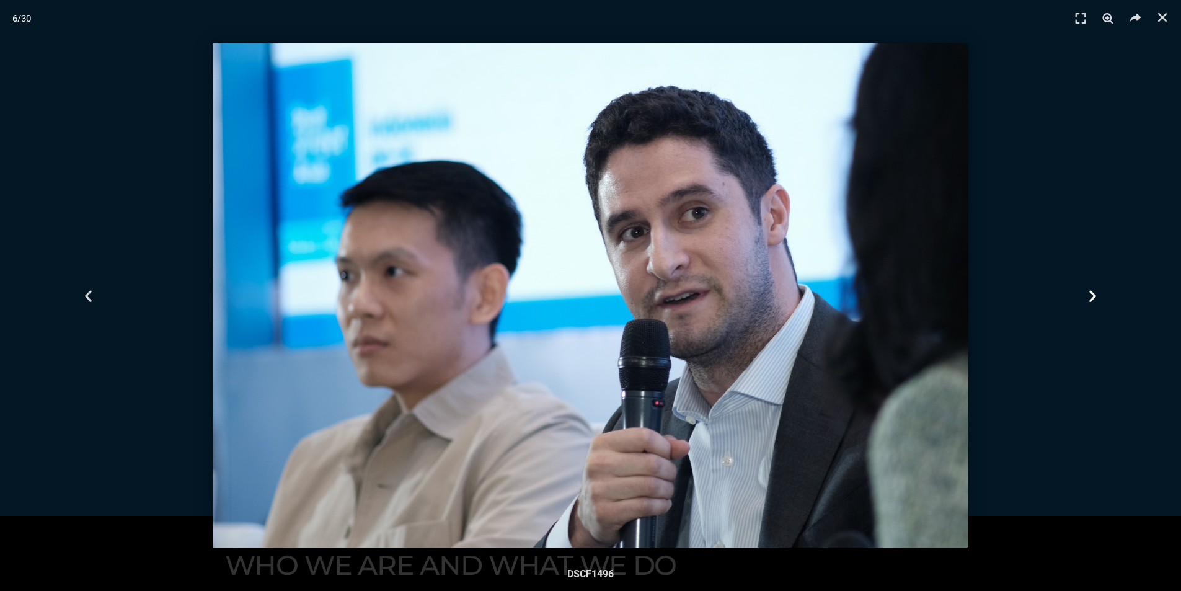
click at [1102, 298] on div "Next" at bounding box center [1092, 295] width 177 height 591
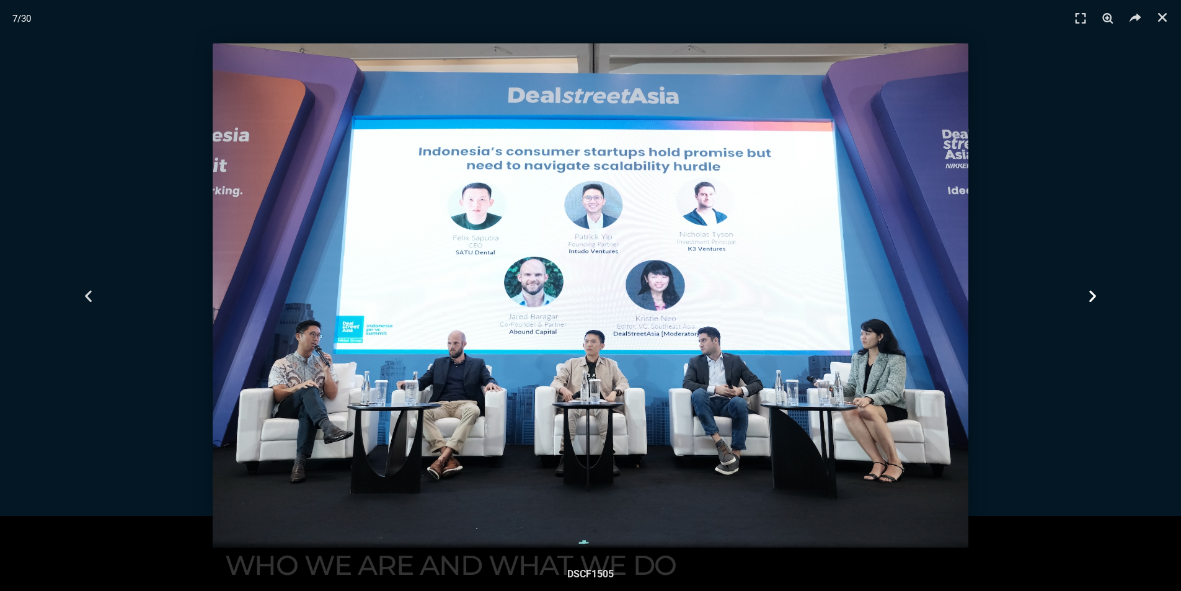
click at [1102, 298] on div "Next" at bounding box center [1092, 295] width 177 height 591
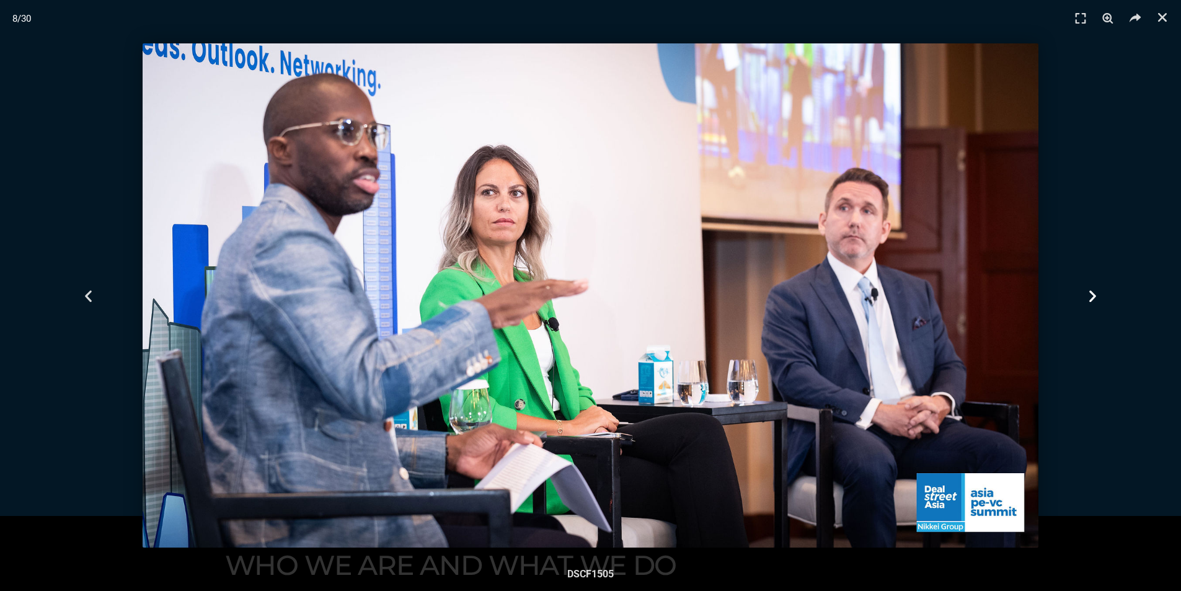
click at [1102, 298] on div "Next" at bounding box center [1092, 295] width 177 height 591
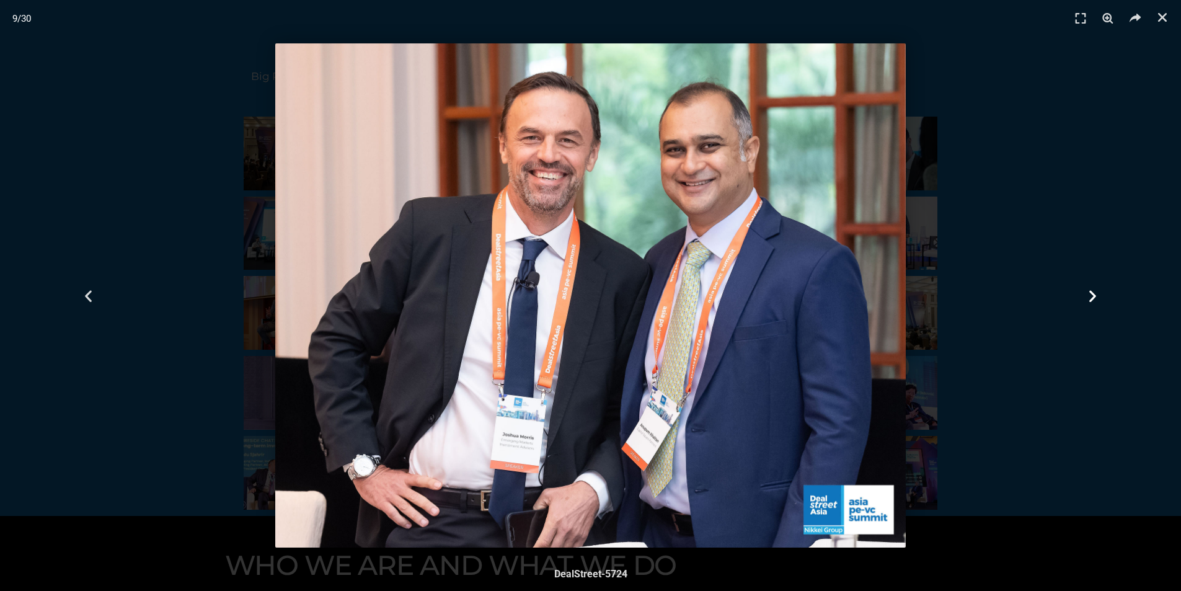
click at [1102, 298] on div "Next" at bounding box center [1092, 295] width 177 height 591
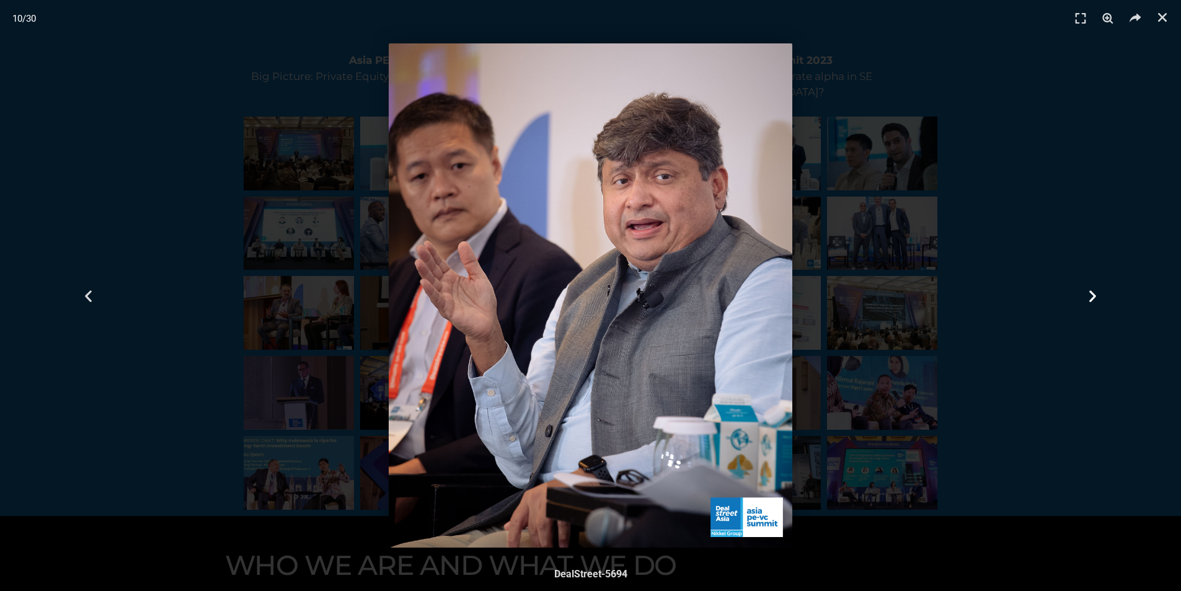
click at [1102, 298] on div "Next" at bounding box center [1092, 295] width 177 height 591
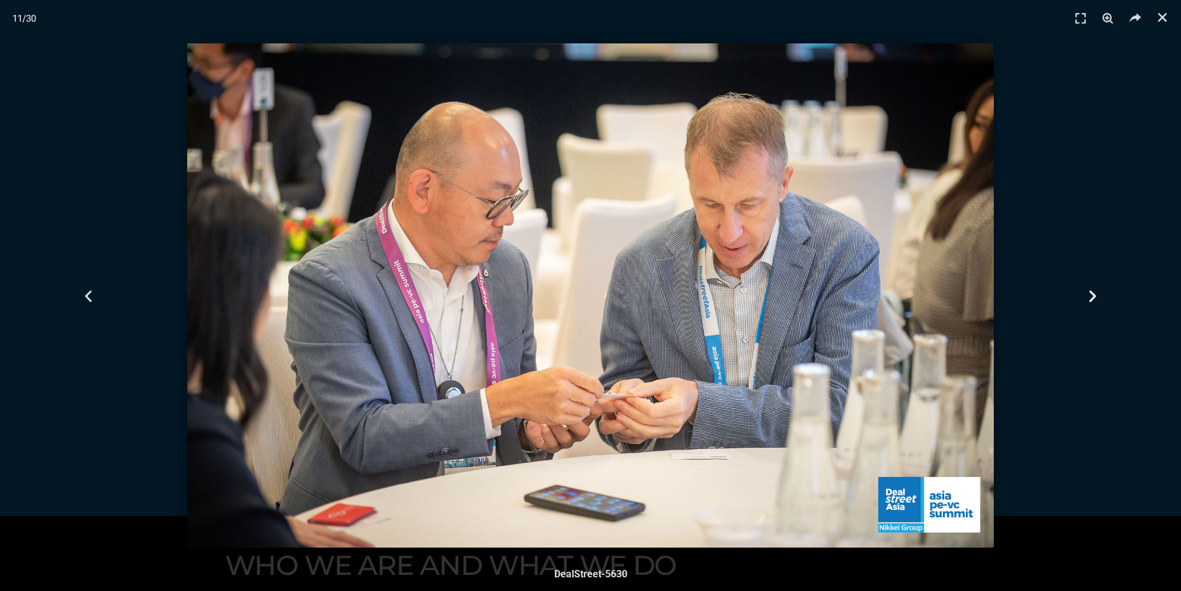
click at [1102, 298] on div "Next" at bounding box center [1092, 295] width 177 height 591
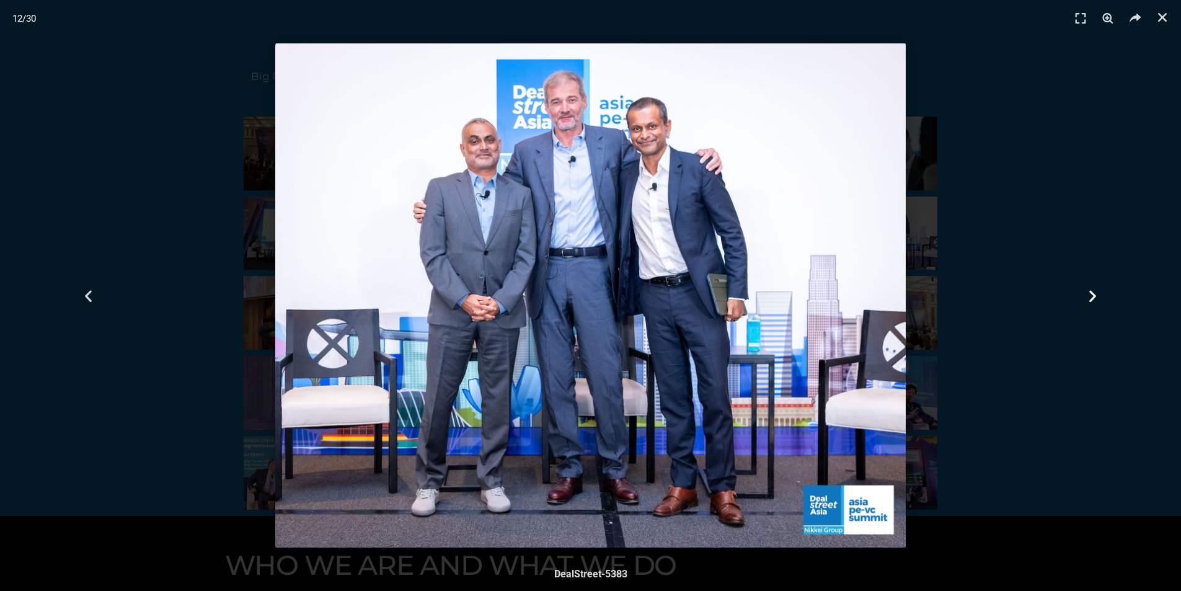
click at [1102, 298] on div "Next" at bounding box center [1092, 295] width 177 height 591
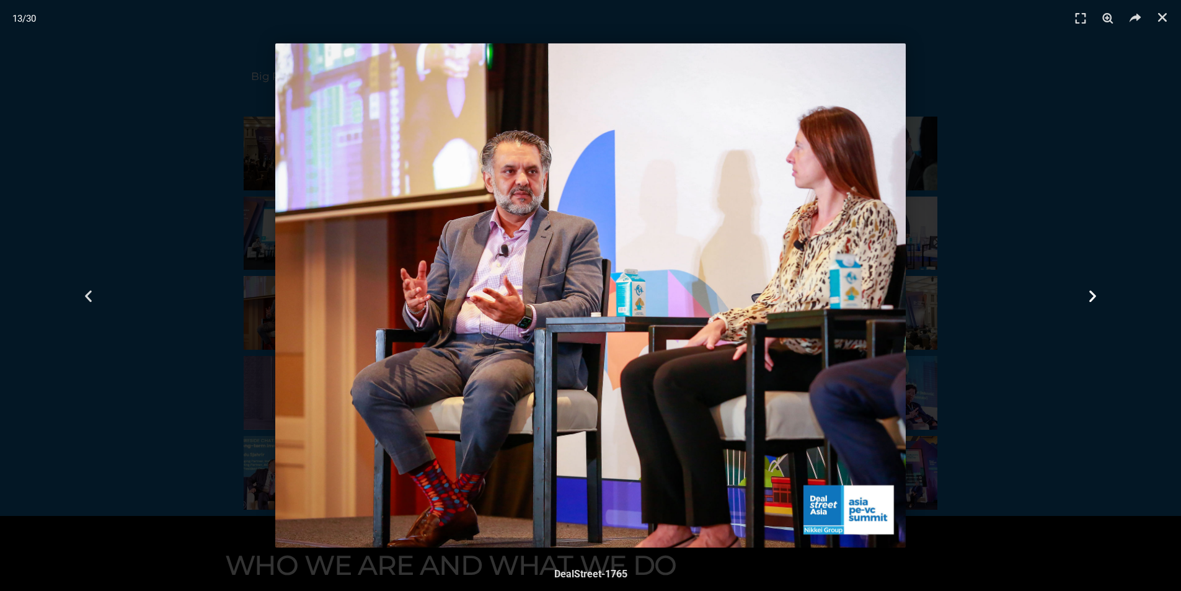
click at [1102, 298] on div "Next" at bounding box center [1092, 295] width 177 height 591
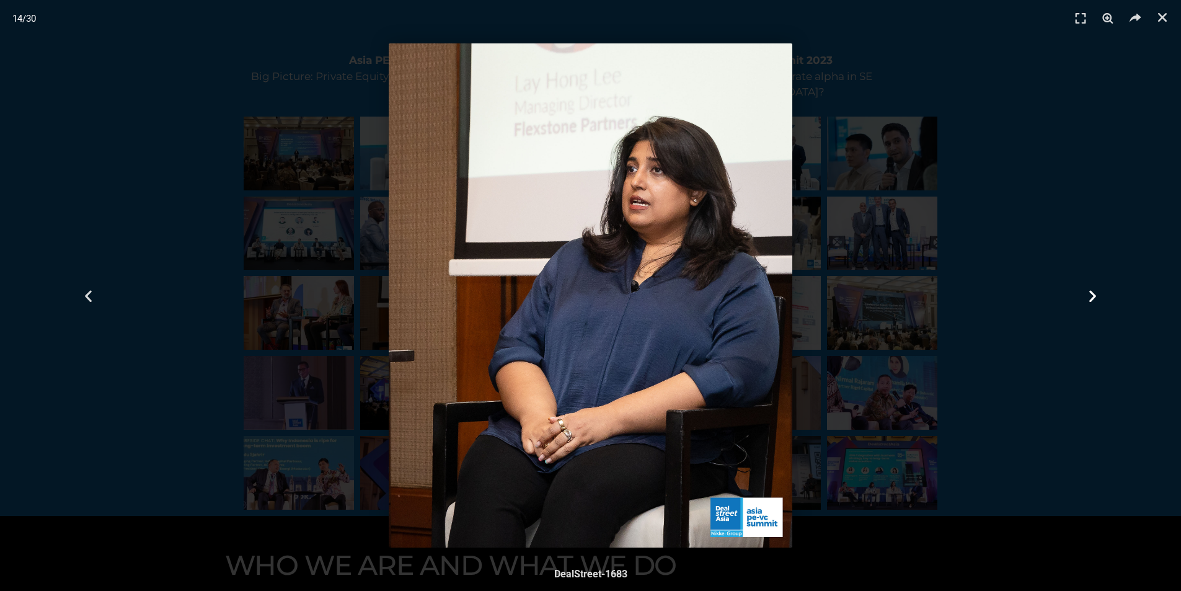
click at [1102, 296] on div "Next" at bounding box center [1092, 295] width 177 height 591
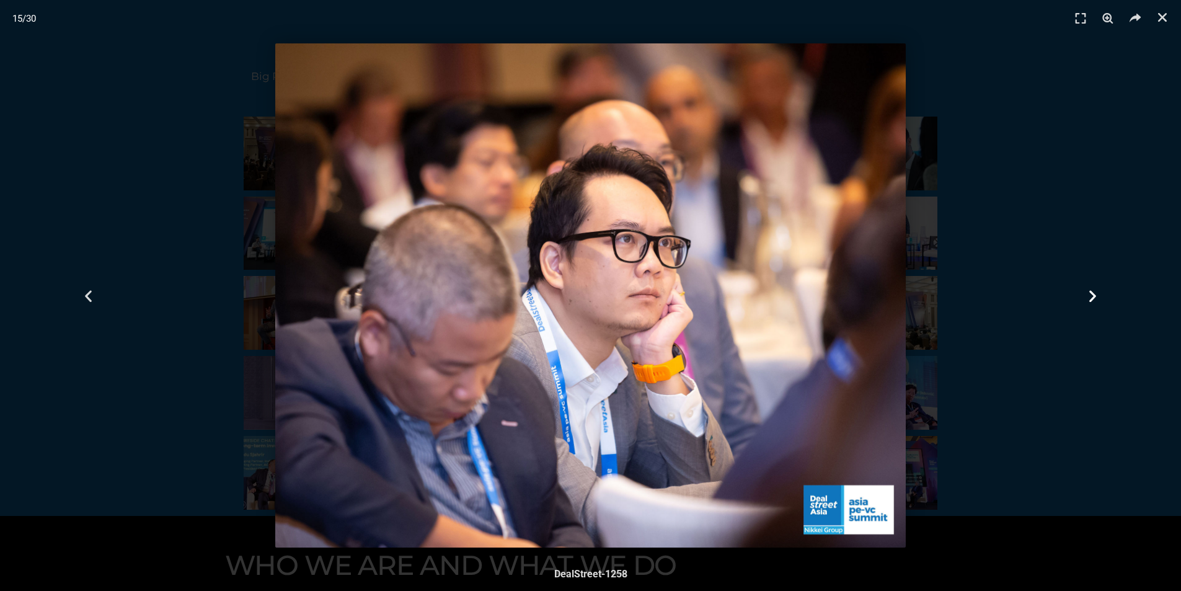
click at [1101, 296] on div "Next" at bounding box center [1092, 295] width 177 height 591
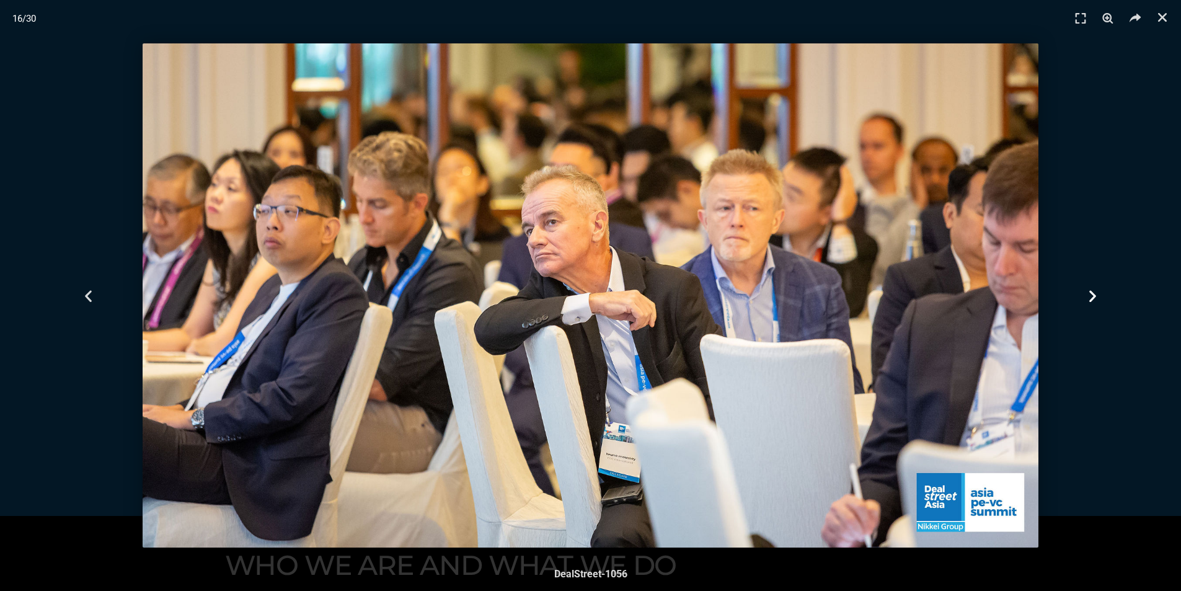
click at [1101, 296] on div "Next" at bounding box center [1092, 295] width 177 height 591
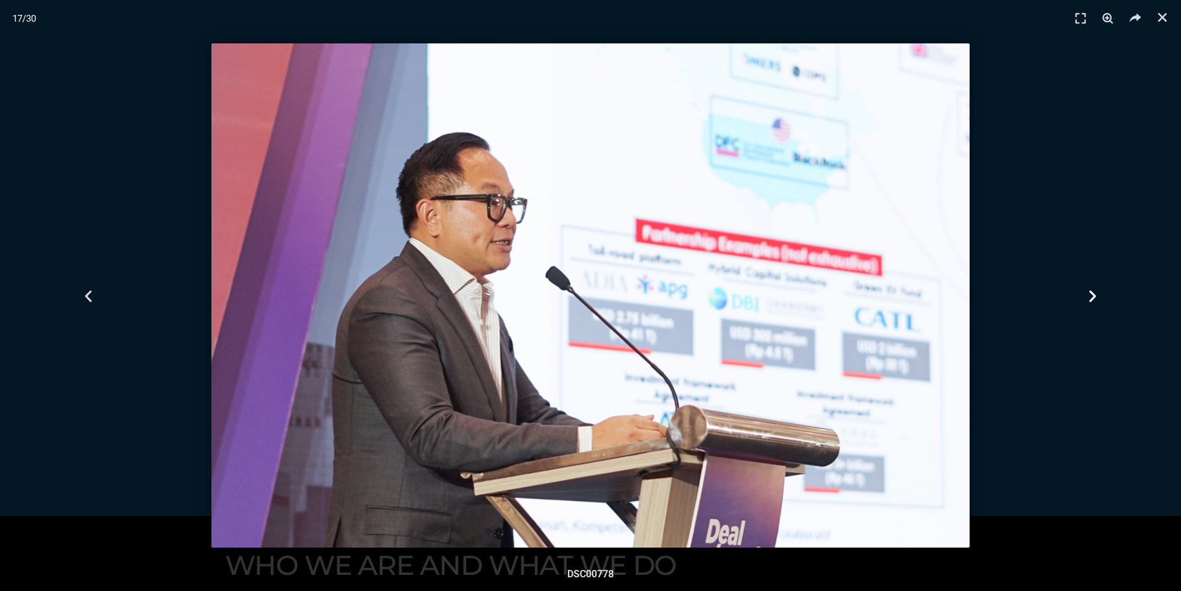
click at [1101, 296] on div "Next" at bounding box center [1092, 295] width 177 height 591
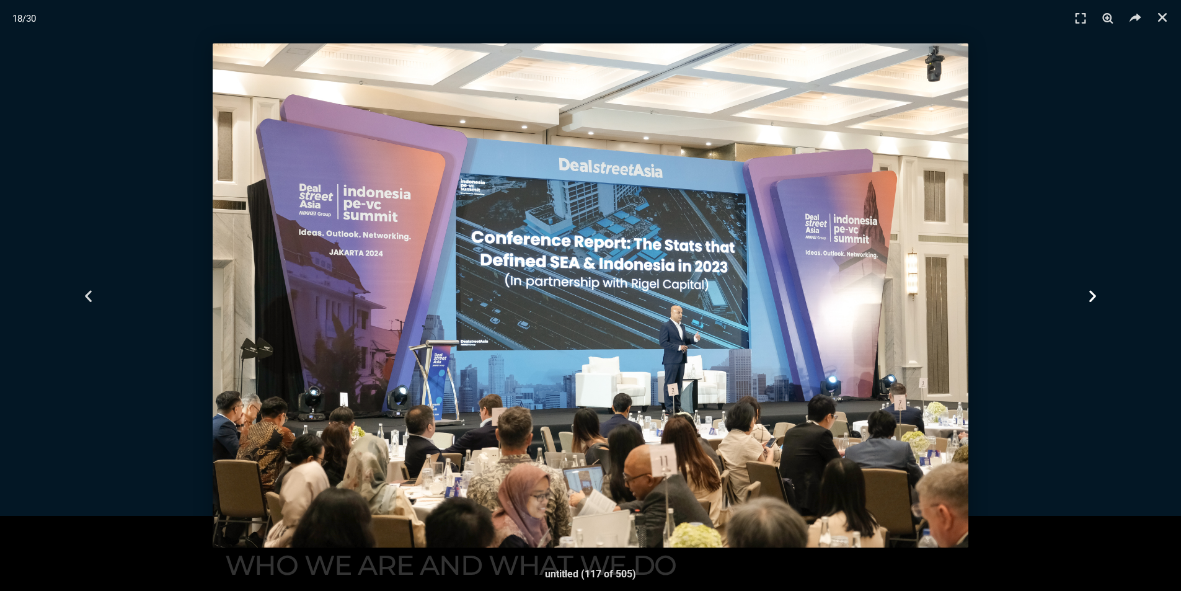
click at [1101, 296] on div "Next" at bounding box center [1092, 295] width 177 height 591
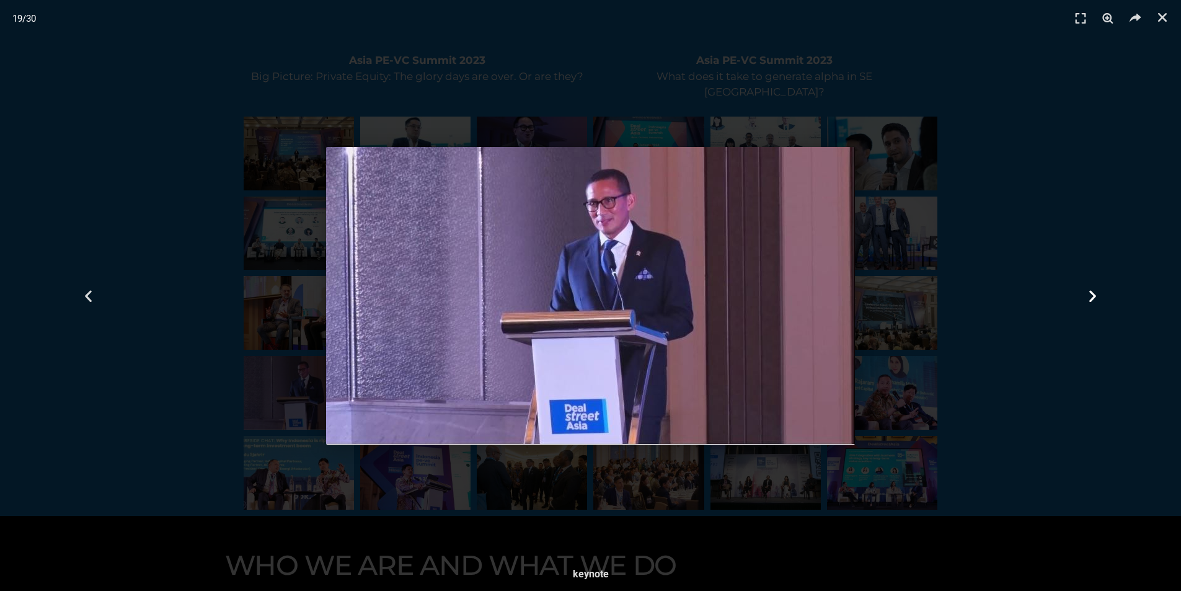
click at [1101, 296] on div "Next" at bounding box center [1092, 295] width 177 height 591
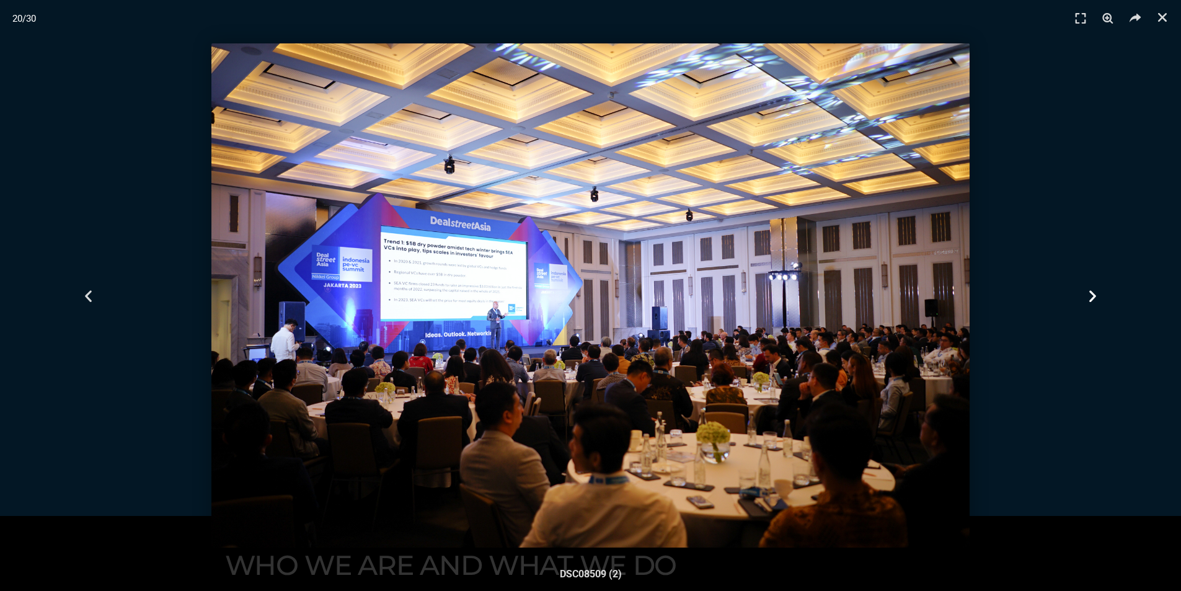
click at [1101, 296] on div "Next" at bounding box center [1092, 295] width 177 height 591
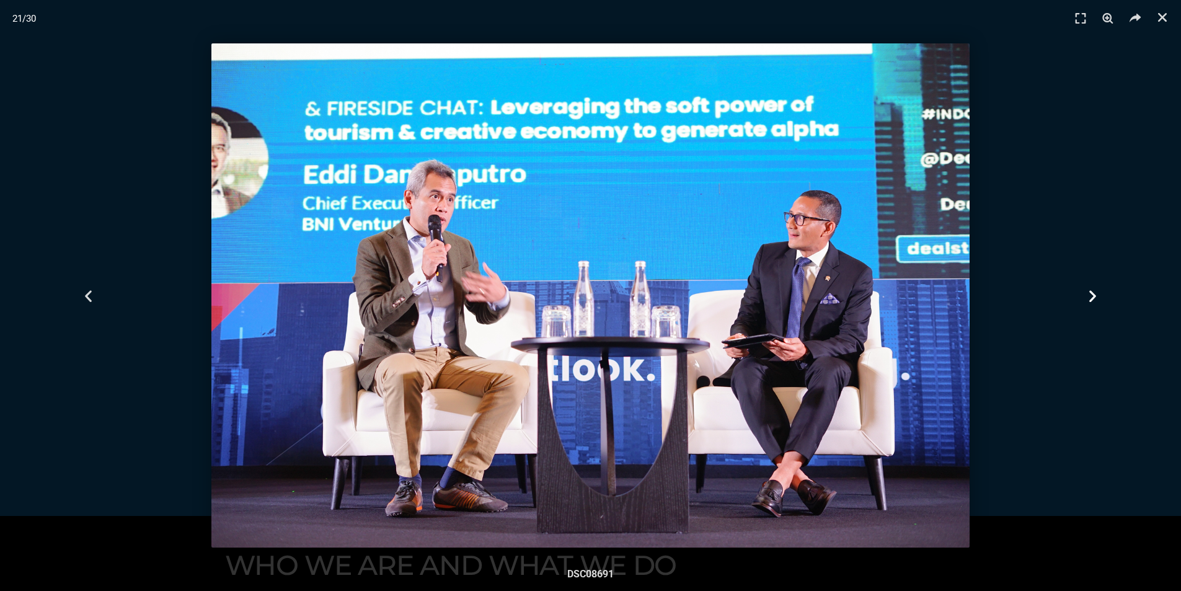
click at [1101, 296] on div "Next" at bounding box center [1092, 295] width 177 height 591
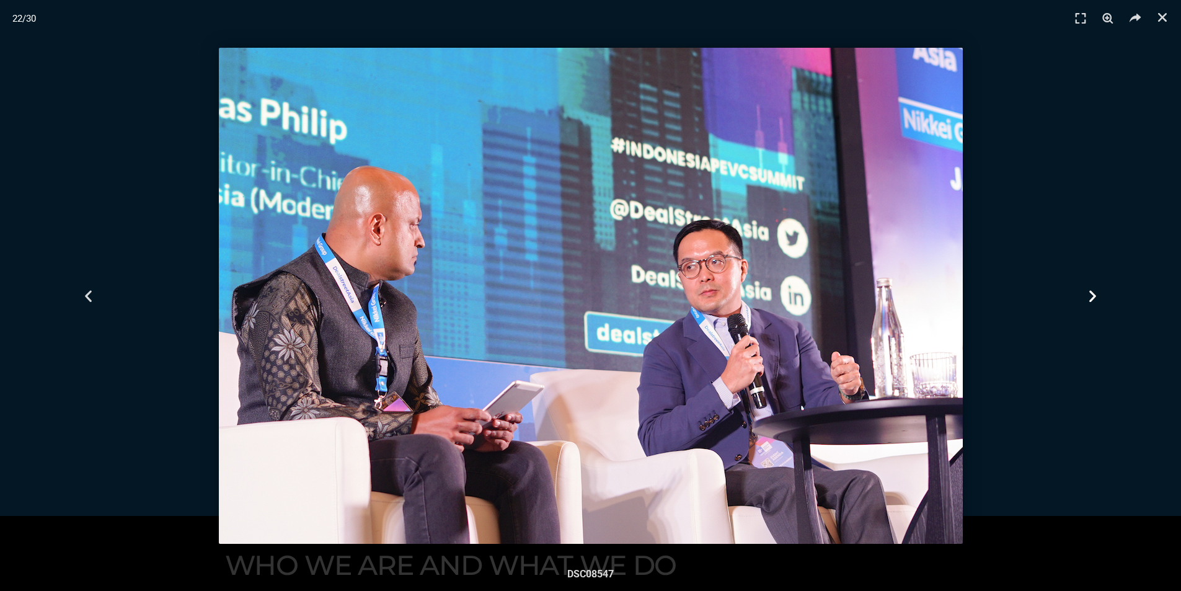
click at [1101, 296] on div "Next" at bounding box center [1092, 295] width 177 height 591
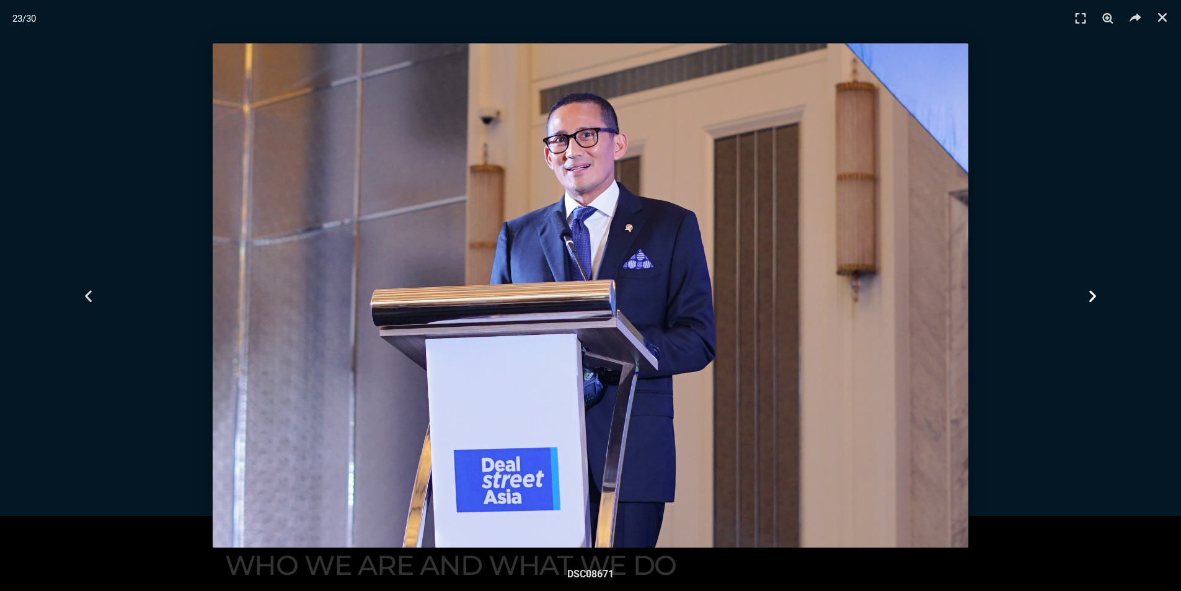
click at [1101, 296] on div "Next" at bounding box center [1092, 295] width 177 height 591
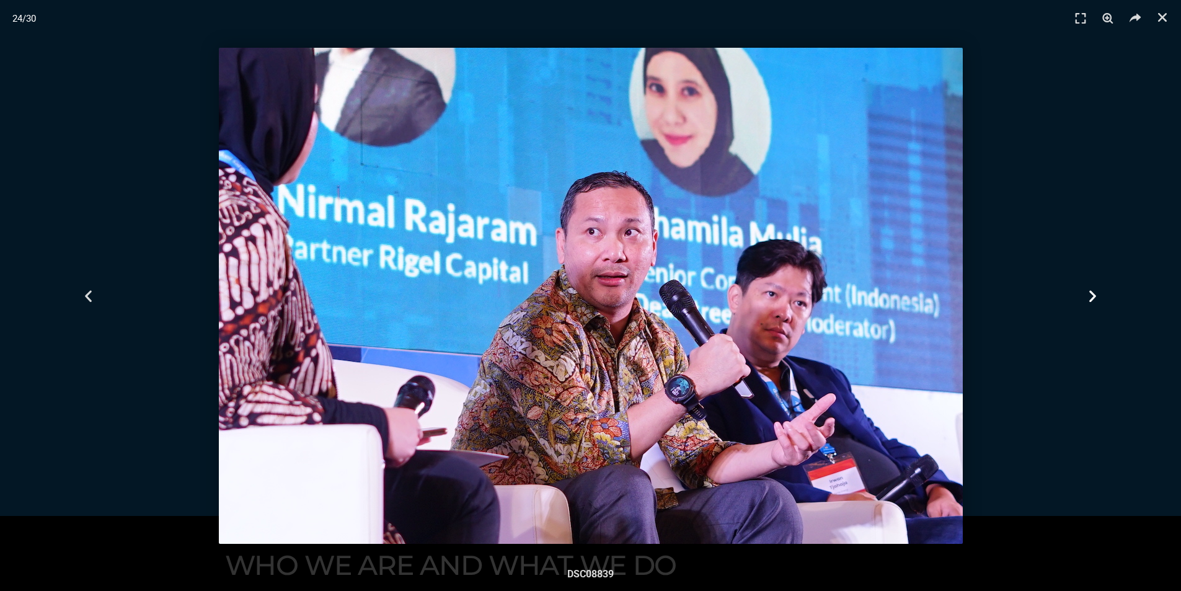
click at [1101, 296] on div "Next" at bounding box center [1092, 295] width 177 height 591
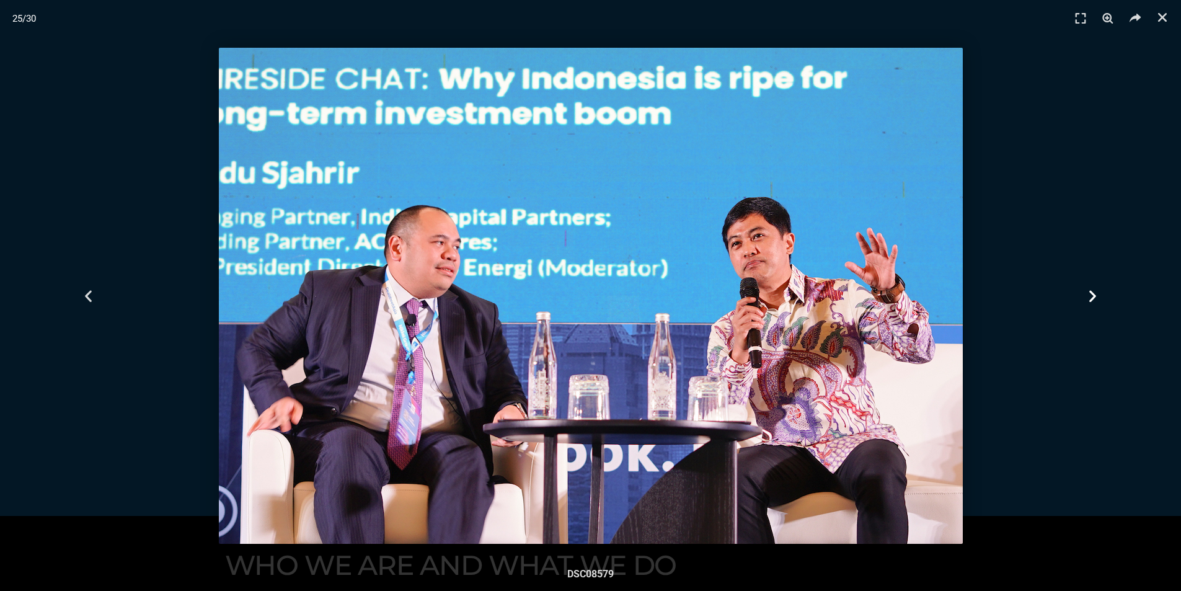
click at [1101, 296] on div "Next" at bounding box center [1092, 295] width 177 height 591
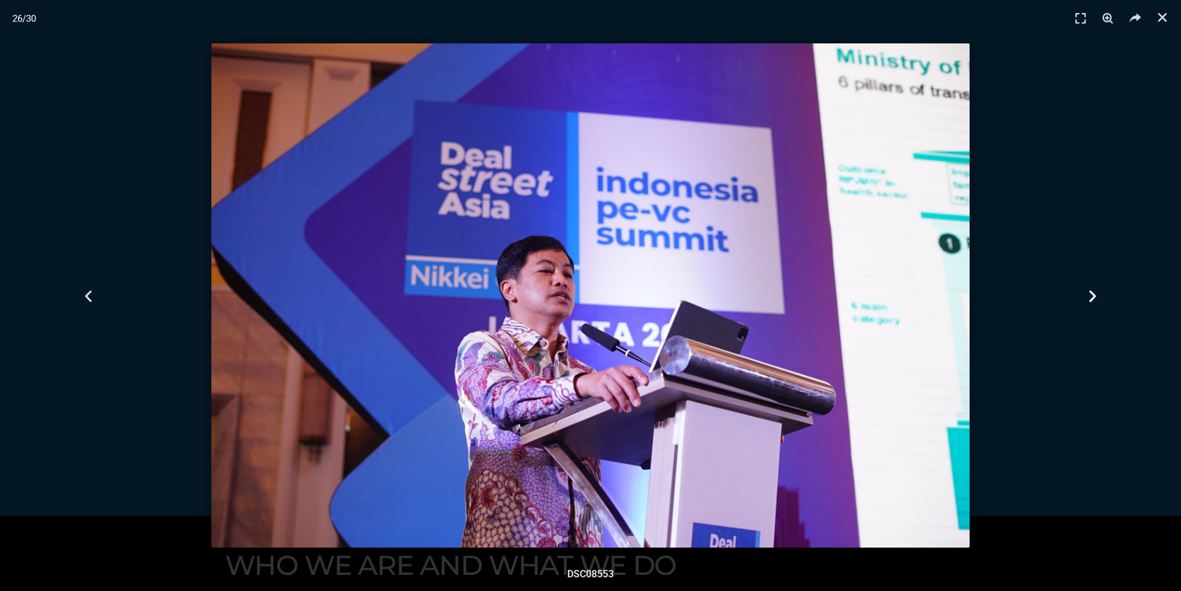
click at [1101, 296] on div "Next" at bounding box center [1092, 295] width 177 height 591
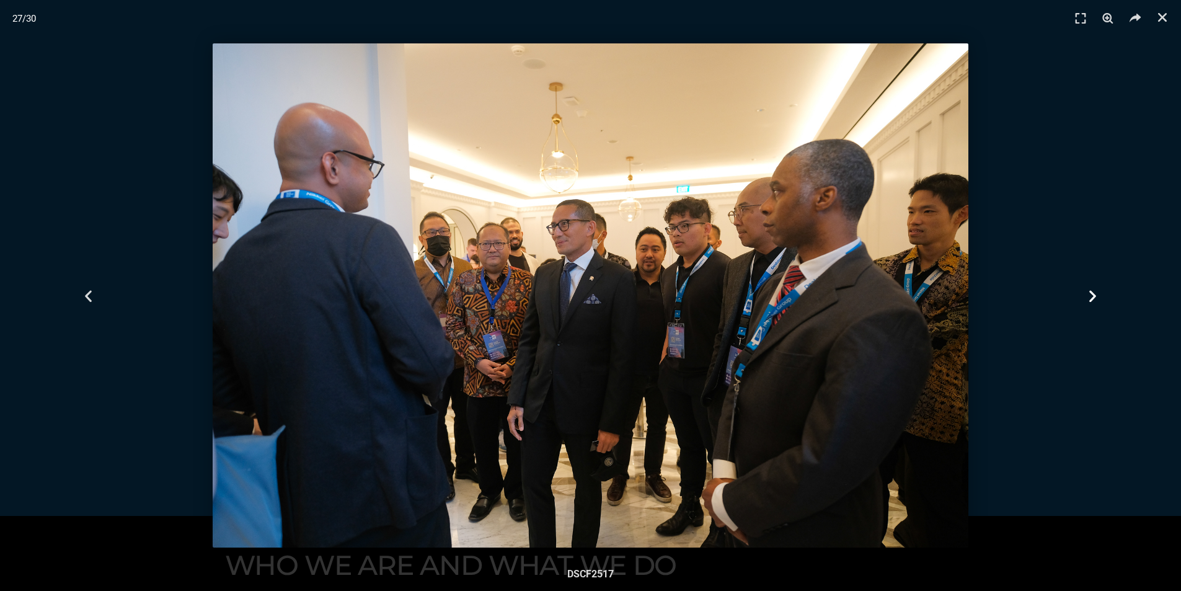
click at [1101, 296] on div "Next" at bounding box center [1092, 295] width 177 height 591
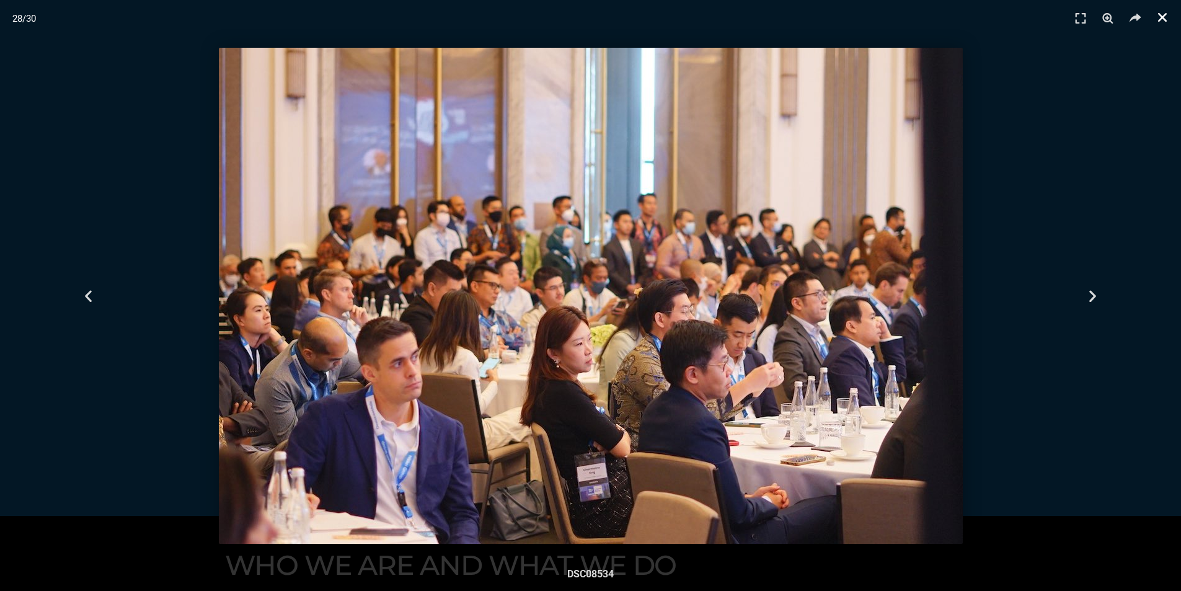
click at [1154, 19] on link "Close (Esc)" at bounding box center [1162, 17] width 19 height 19
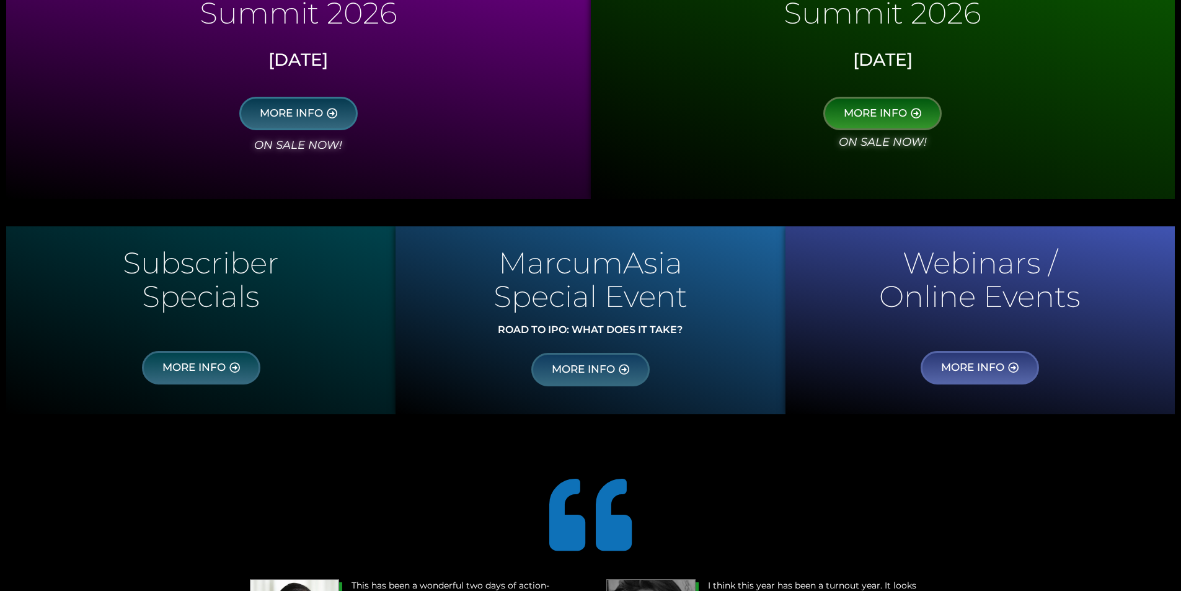
scroll to position [682, 0]
